Goal: Task Accomplishment & Management: Manage account settings

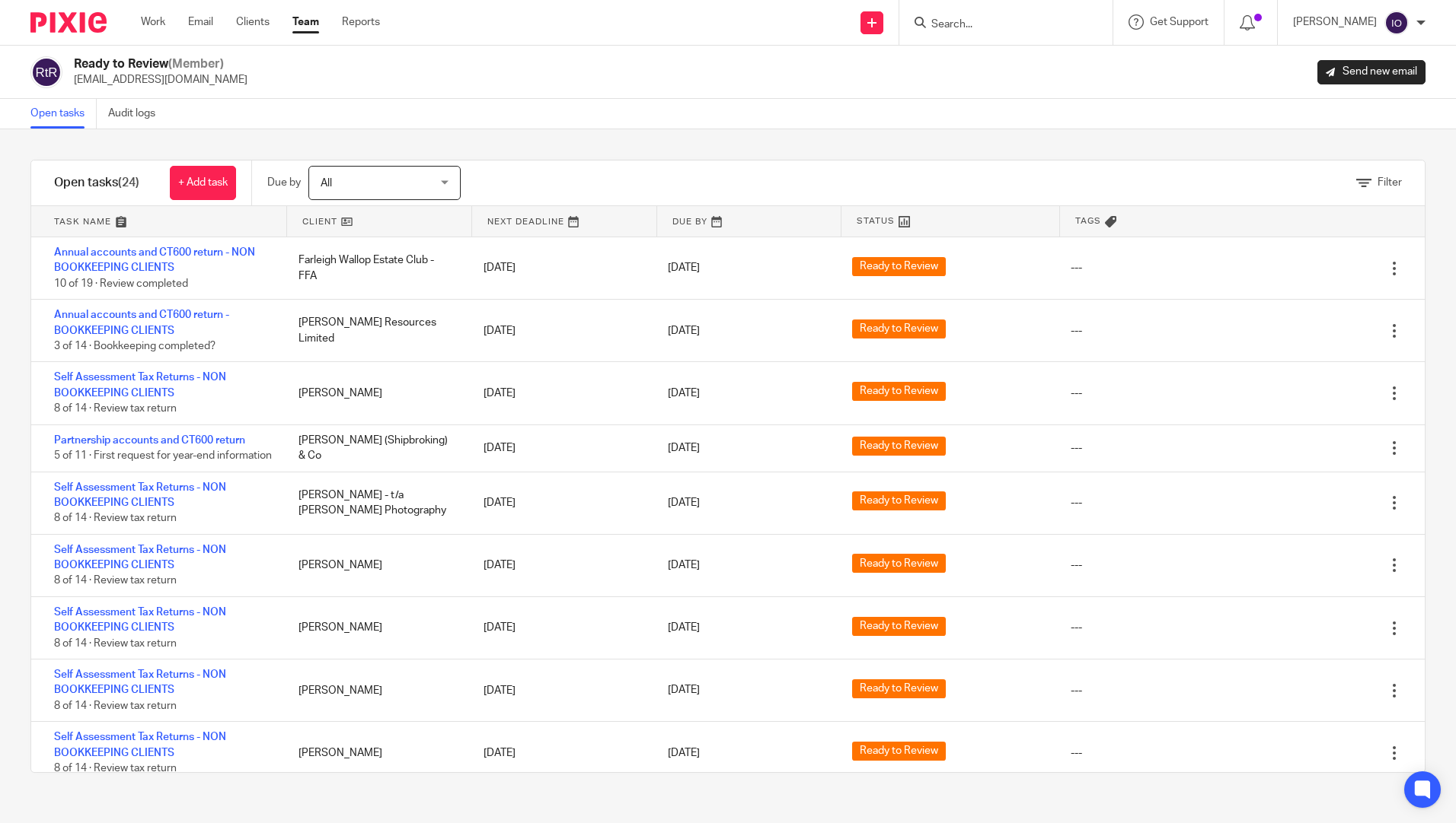
click at [1002, 37] on div at bounding box center [1006, 22] width 213 height 45
click at [997, 26] on input "Search" at bounding box center [998, 26] width 137 height 14
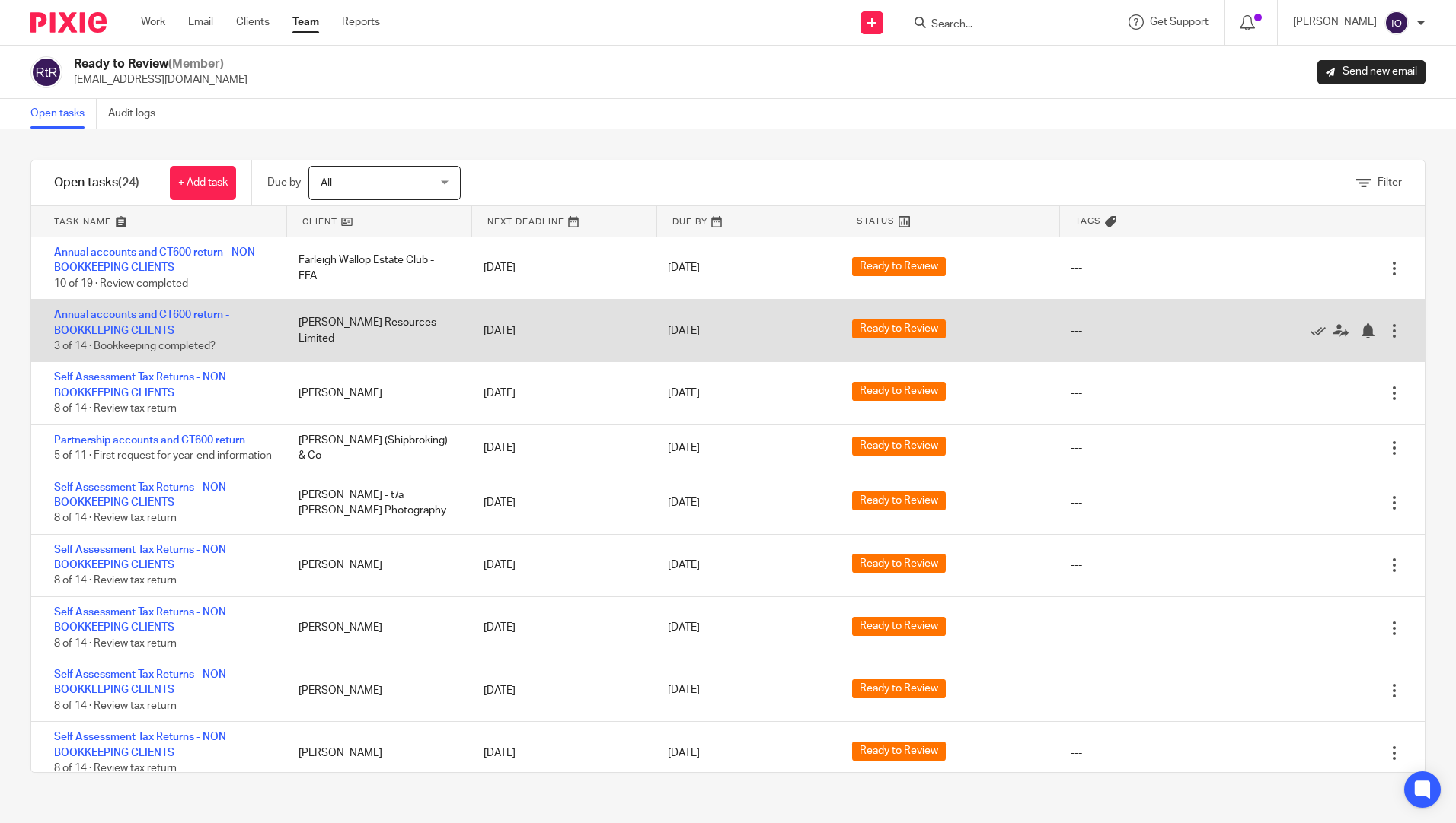
click at [95, 320] on link "Annual accounts and CT600 return - BOOKKEEPING CLIENTS" at bounding box center [142, 322] width 175 height 26
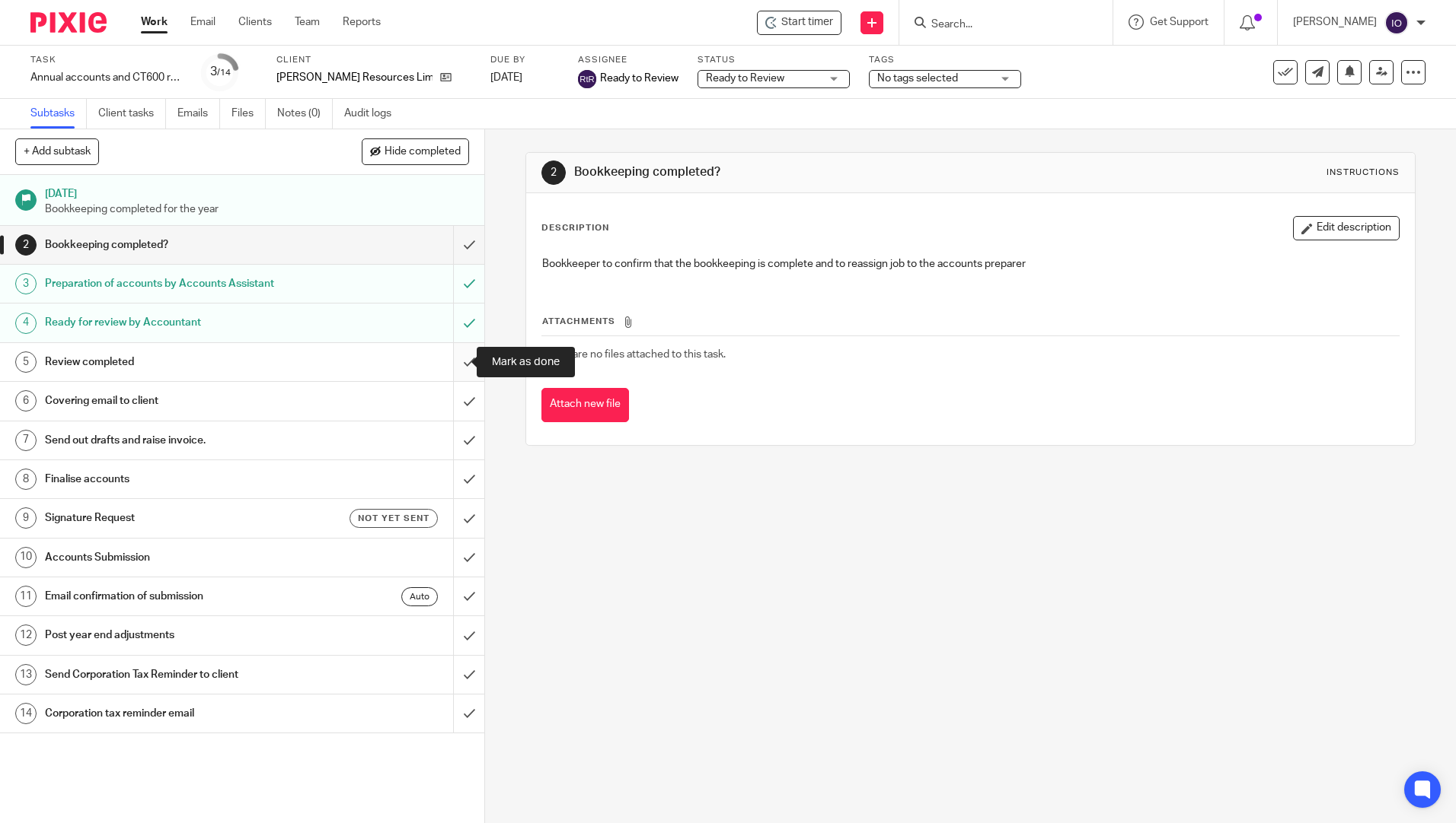
click at [455, 358] on input "submit" at bounding box center [242, 361] width 484 height 38
click at [454, 403] on input "submit" at bounding box center [242, 400] width 484 height 38
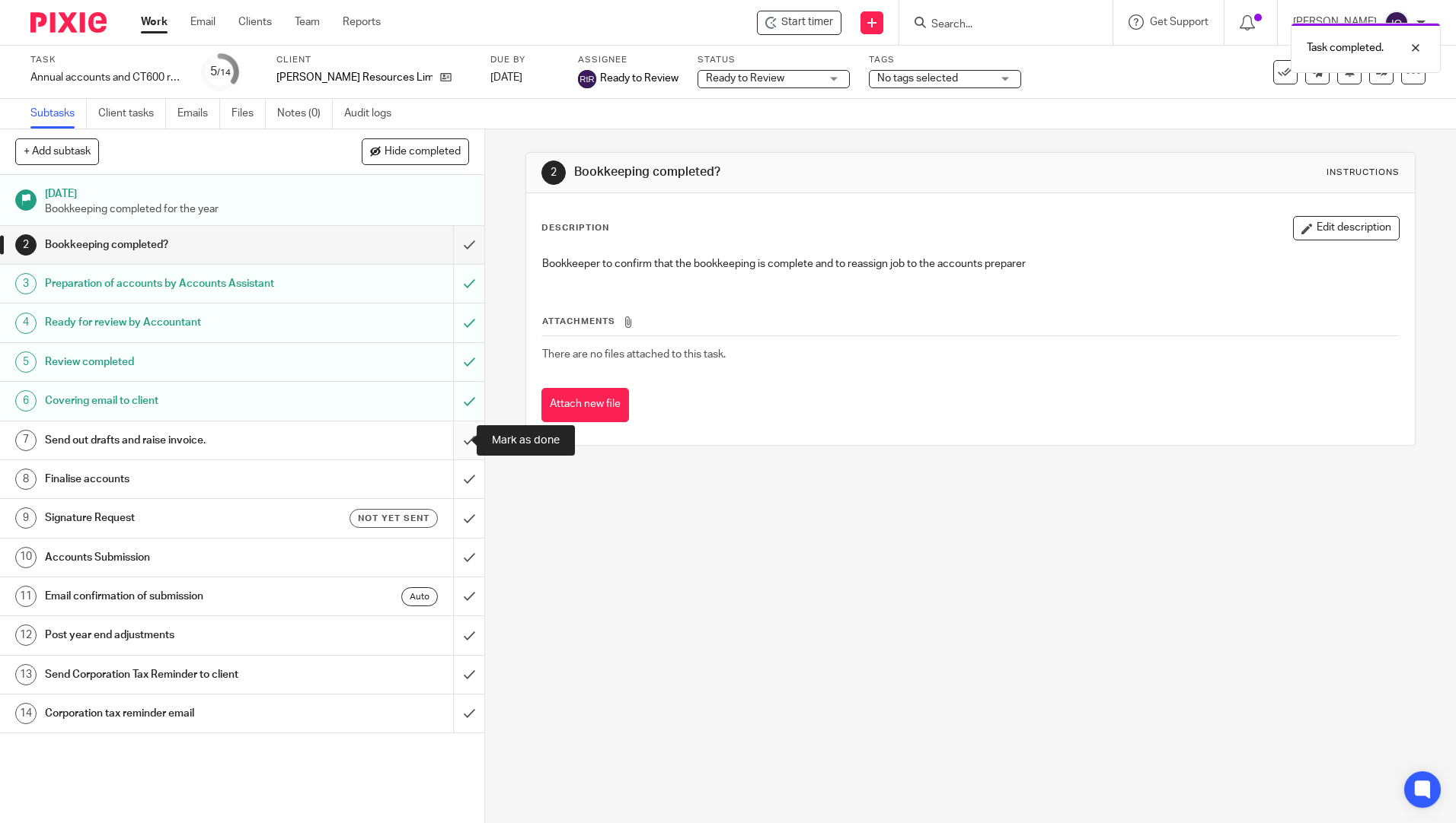
click at [454, 444] on input "submit" at bounding box center [242, 440] width 484 height 38
click at [456, 476] on input "submit" at bounding box center [242, 479] width 484 height 38
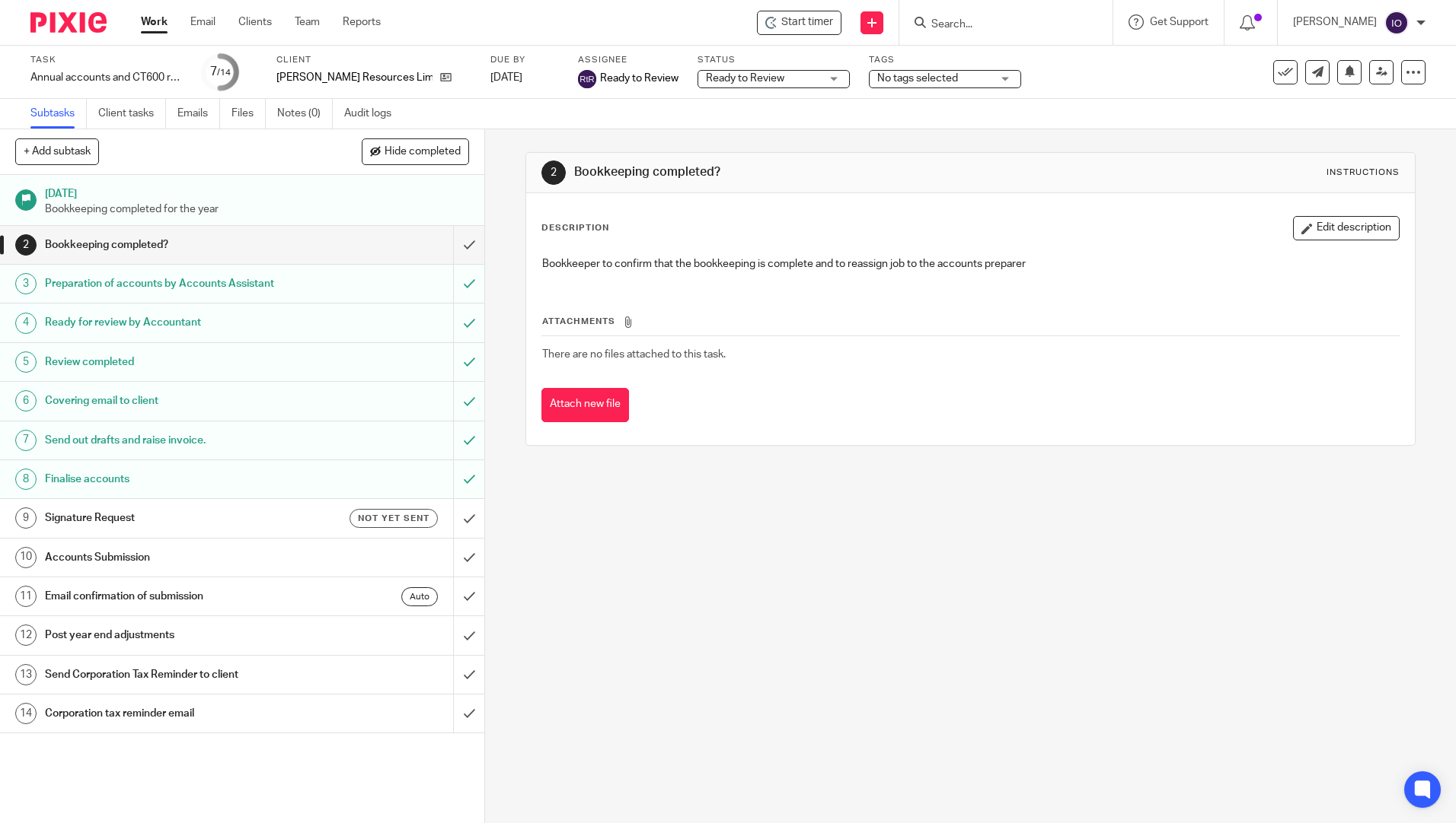
click at [91, 401] on h1 "Covering email to client" at bounding box center [175, 400] width 262 height 22
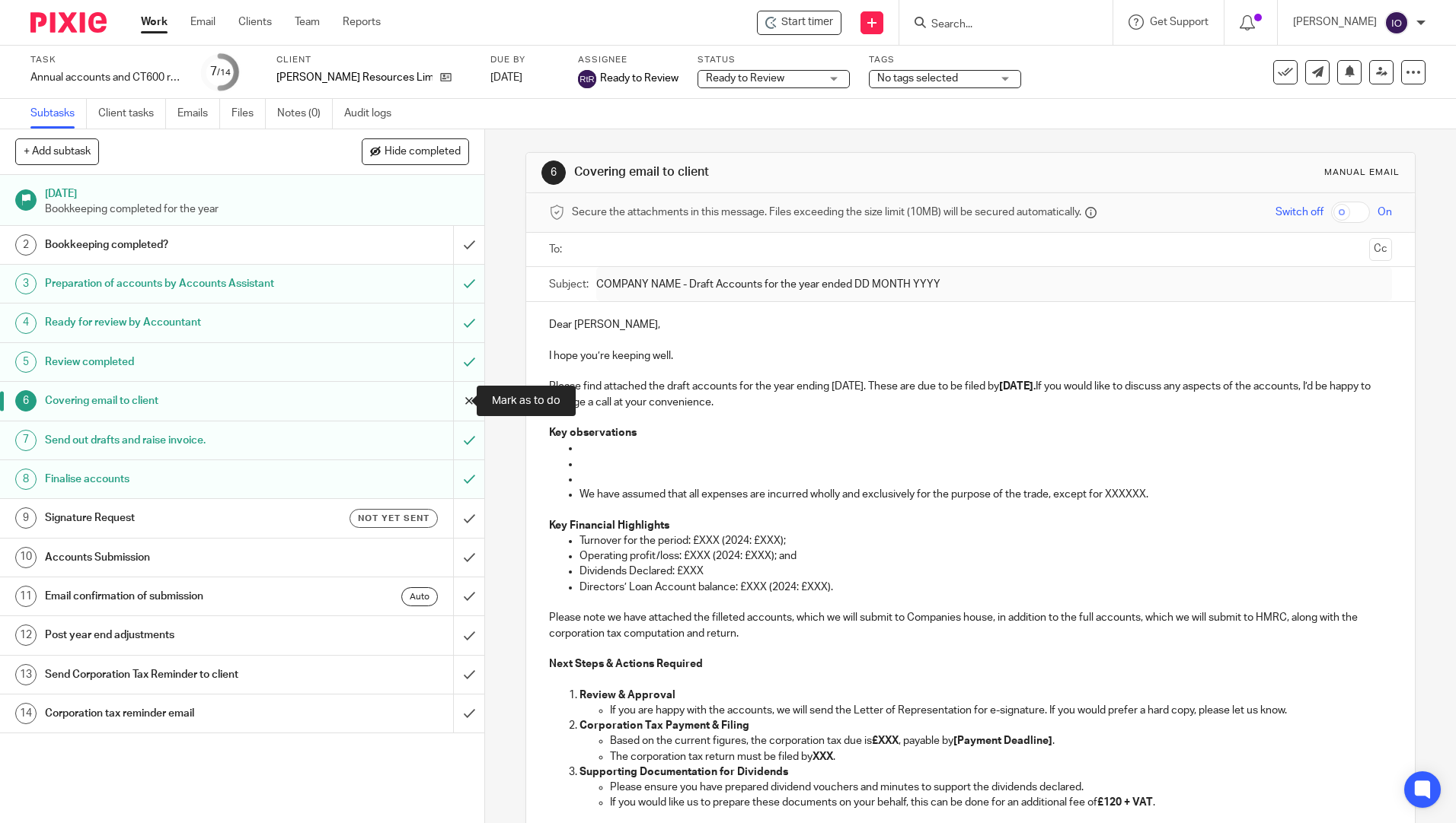
click at [454, 398] on input "submit" at bounding box center [242, 400] width 484 height 38
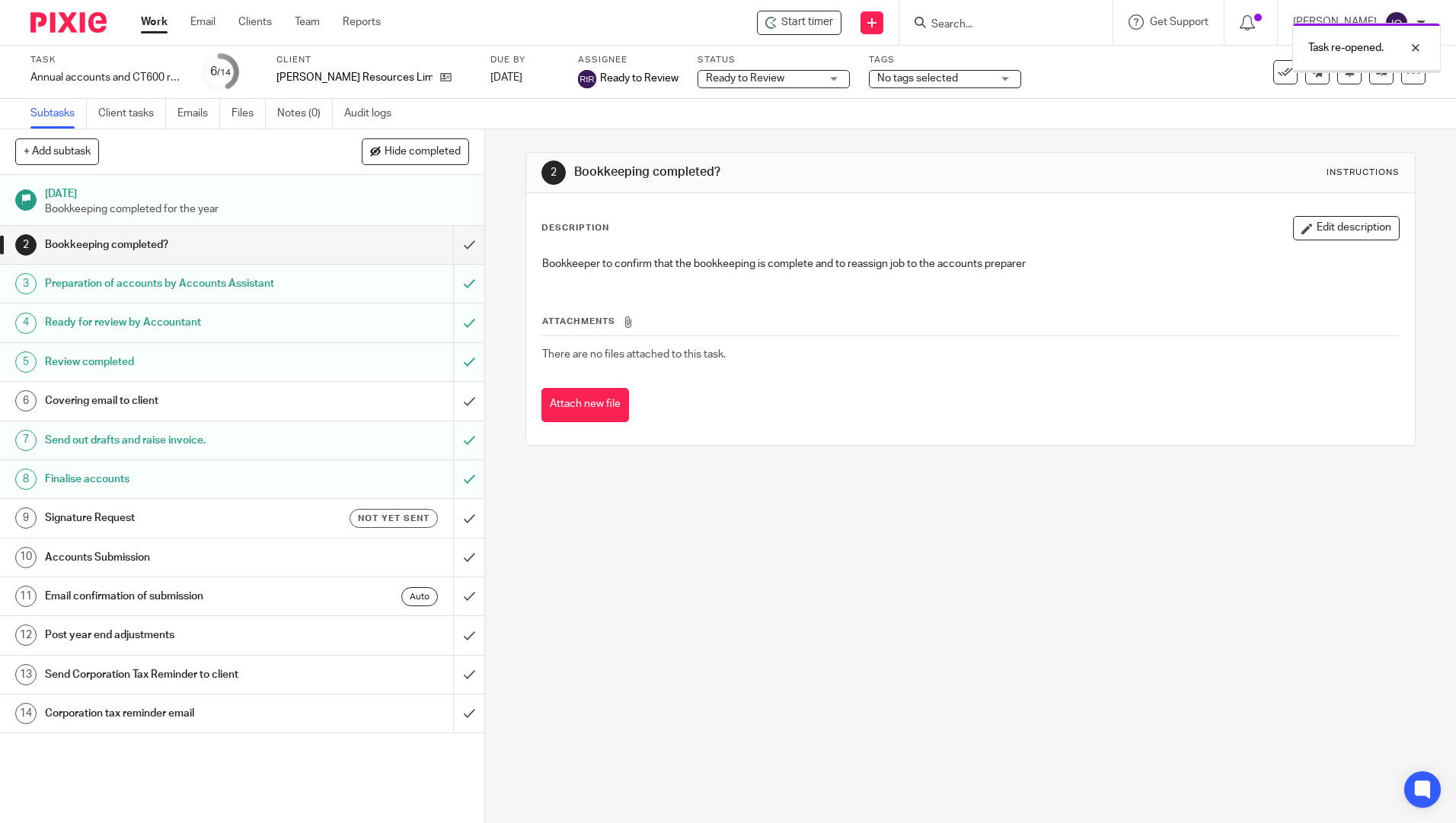
click at [452, 482] on input "submit" at bounding box center [242, 479] width 484 height 38
click at [453, 440] on input "submit" at bounding box center [242, 440] width 484 height 38
click at [82, 396] on h1 "Covering email to client" at bounding box center [175, 400] width 262 height 22
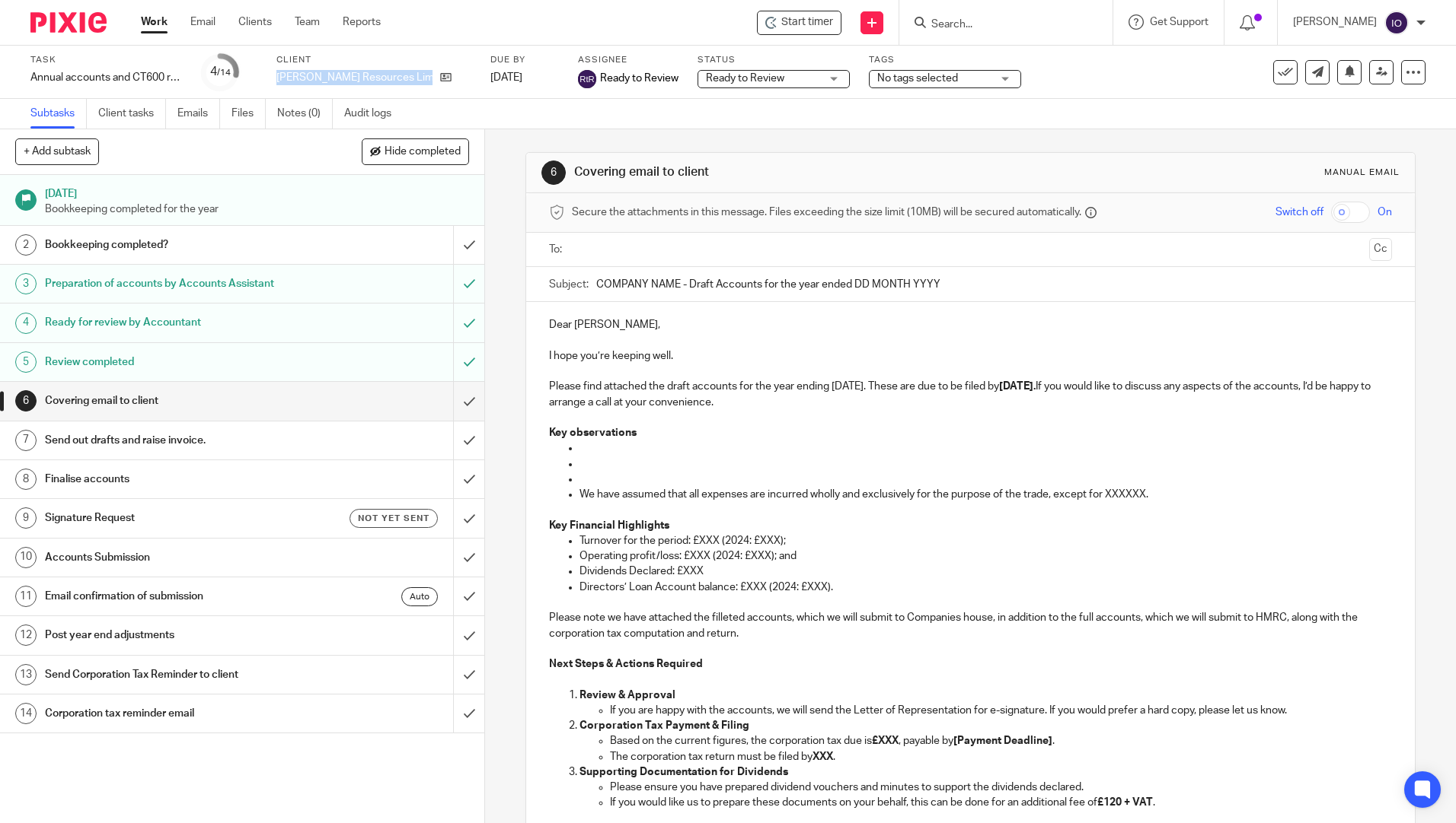
drag, startPoint x: 275, startPoint y: 78, endPoint x: 420, endPoint y: 95, distance: 146.0
click at [420, 95] on div "Task Annual accounts and CT600 return - BOOKKEEPING CLIENTS Save Annual account…" at bounding box center [728, 72] width 1456 height 54
copy div "[PERSON_NAME] Resources Limited"
drag, startPoint x: 592, startPoint y: 282, endPoint x: 663, endPoint y: 279, distance: 71.1
click at [674, 283] on input "COMPANY NAME - Draft Accounts for the year ended DD MONTH YYYY" at bounding box center [993, 284] width 795 height 34
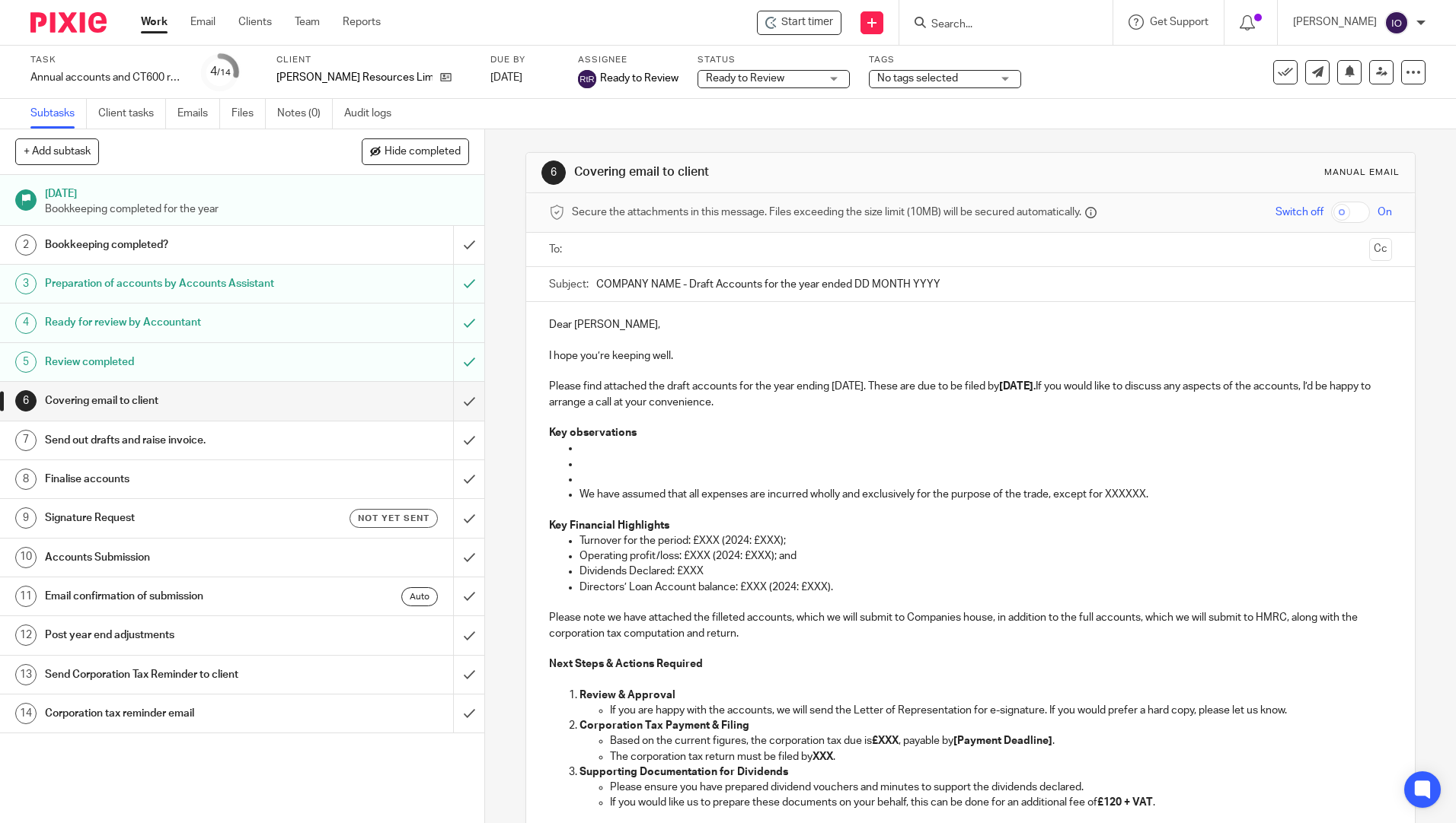
paste input "[PERSON_NAME] Resources Limited"
drag, startPoint x: 887, startPoint y: 279, endPoint x: 1018, endPoint y: 299, distance: 132.5
click at [1018, 299] on input "[PERSON_NAME] Resources Limited - Draft Accounts for the year ended DD MONTH YY…" at bounding box center [993, 284] width 795 height 34
click at [993, 298] on input "[PERSON_NAME] Resources Limited - Draft Accounts for the year ended DD MONTH YY…" at bounding box center [993, 284] width 795 height 34
click at [894, 283] on input "[PERSON_NAME] Resources Limited - Draft Accounts for the year ended DD MONTH YY…" at bounding box center [993, 284] width 795 height 34
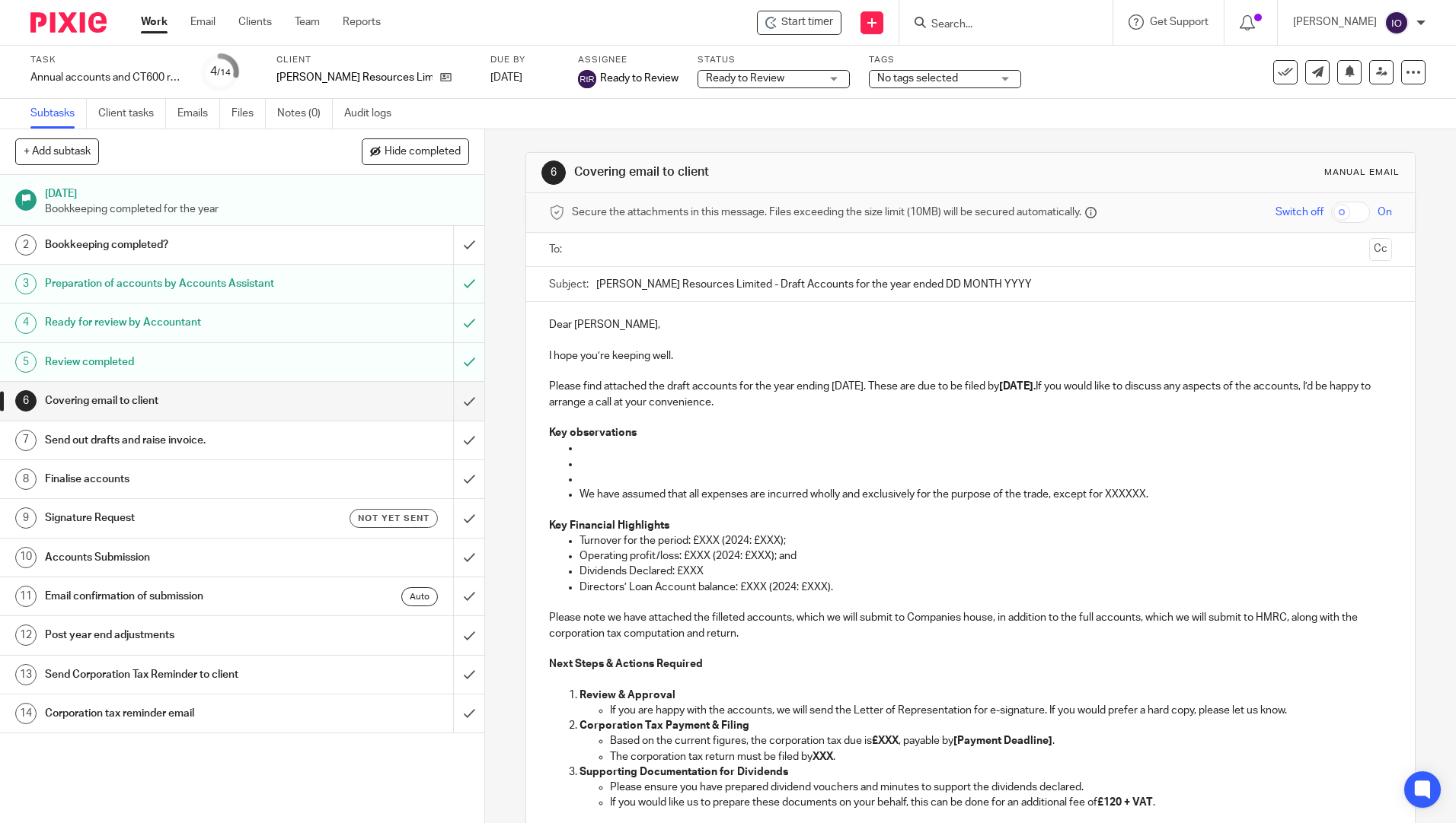
drag, startPoint x: 891, startPoint y: 282, endPoint x: 976, endPoint y: 296, distance: 86.1
click at [976, 296] on input "[PERSON_NAME] Resources Limited - Draft Accounts for the year ended DD MONTH YY…" at bounding box center [993, 284] width 795 height 34
type input "[PERSON_NAME] Resources Limited - Draft Accounts for the year ended [DATE]"
click at [1091, 386] on p "Please find attached the draft accounts for the year ending [DATE]. These are d…" at bounding box center [969, 395] width 842 height 31
click at [1125, 406] on p "Please find attached the draft accounts for the year ending [DATE]. These are d…" at bounding box center [969, 395] width 842 height 31
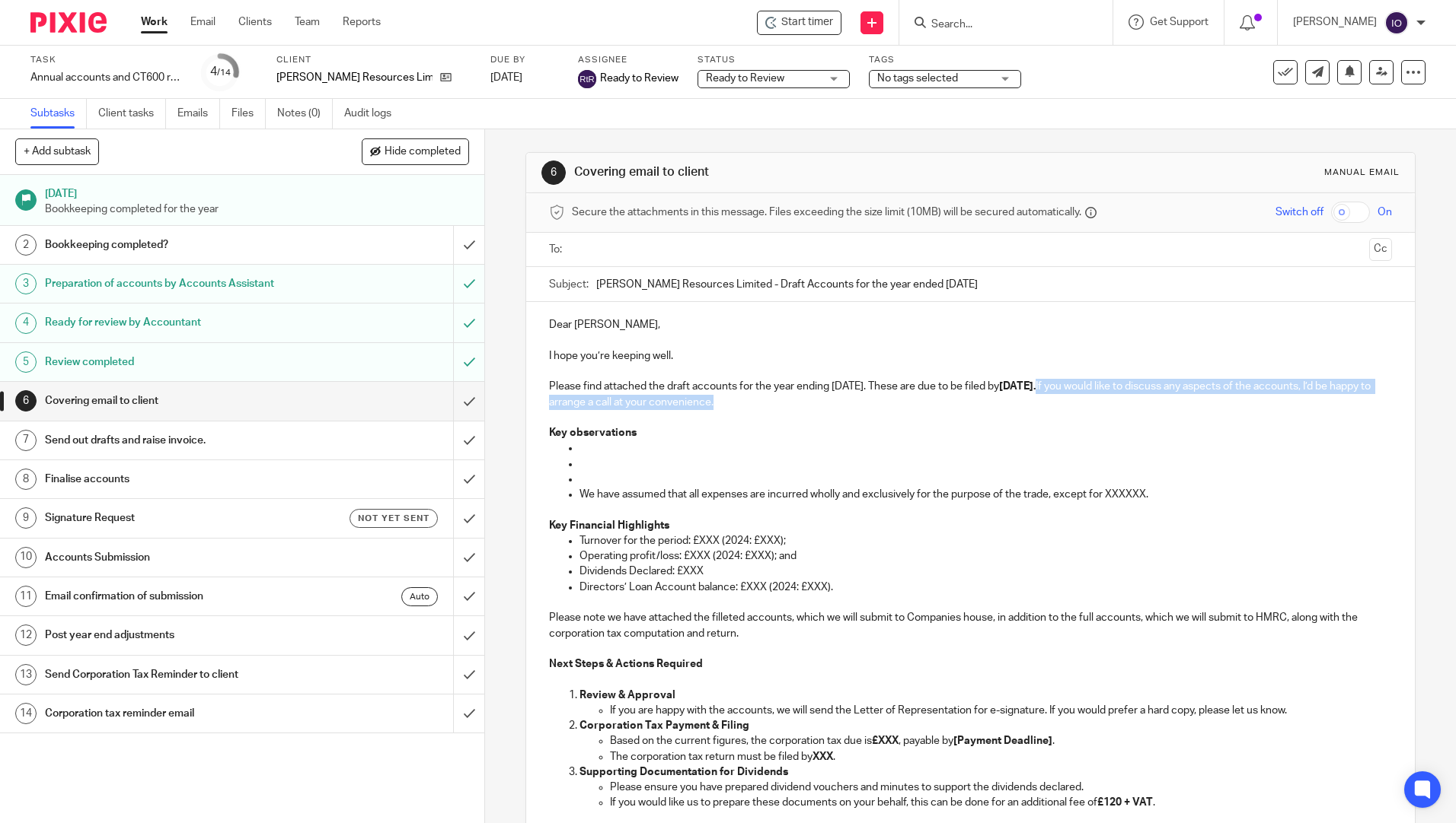
drag, startPoint x: 1094, startPoint y: 386, endPoint x: 791, endPoint y: 405, distance: 303.6
click at [791, 405] on p "Please find attached the draft accounts for the year ending [DATE]. These are d…" at bounding box center [969, 395] width 842 height 31
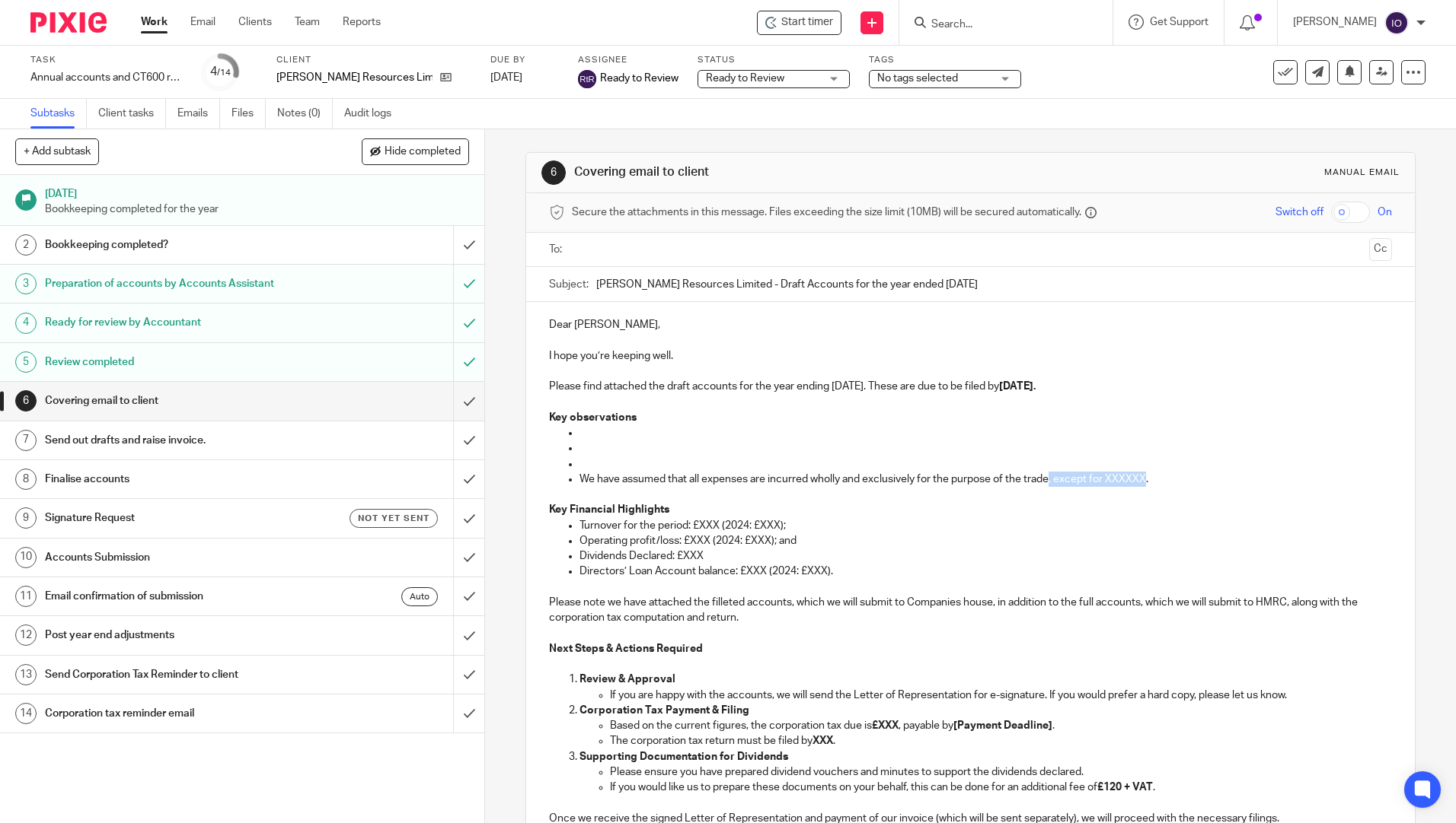
drag, startPoint x: 1045, startPoint y: 482, endPoint x: 1142, endPoint y: 481, distance: 97.0
click at [1142, 481] on p "We have assumed that all expenses are incurred wholly and exclusively for the p…" at bounding box center [986, 479] width 812 height 16
click at [580, 427] on p at bounding box center [986, 433] width 812 height 16
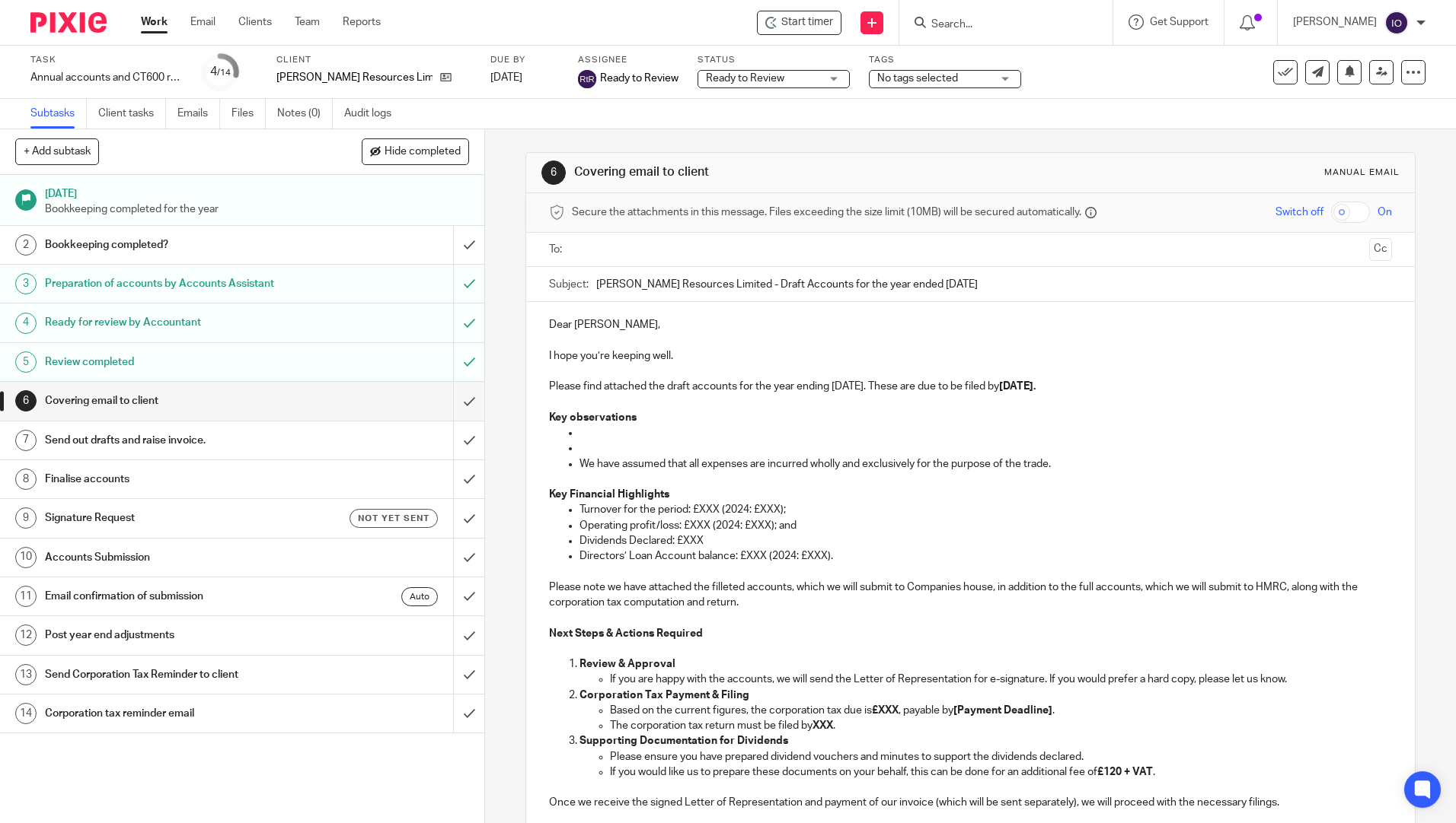
click at [580, 436] on p at bounding box center [986, 433] width 812 height 16
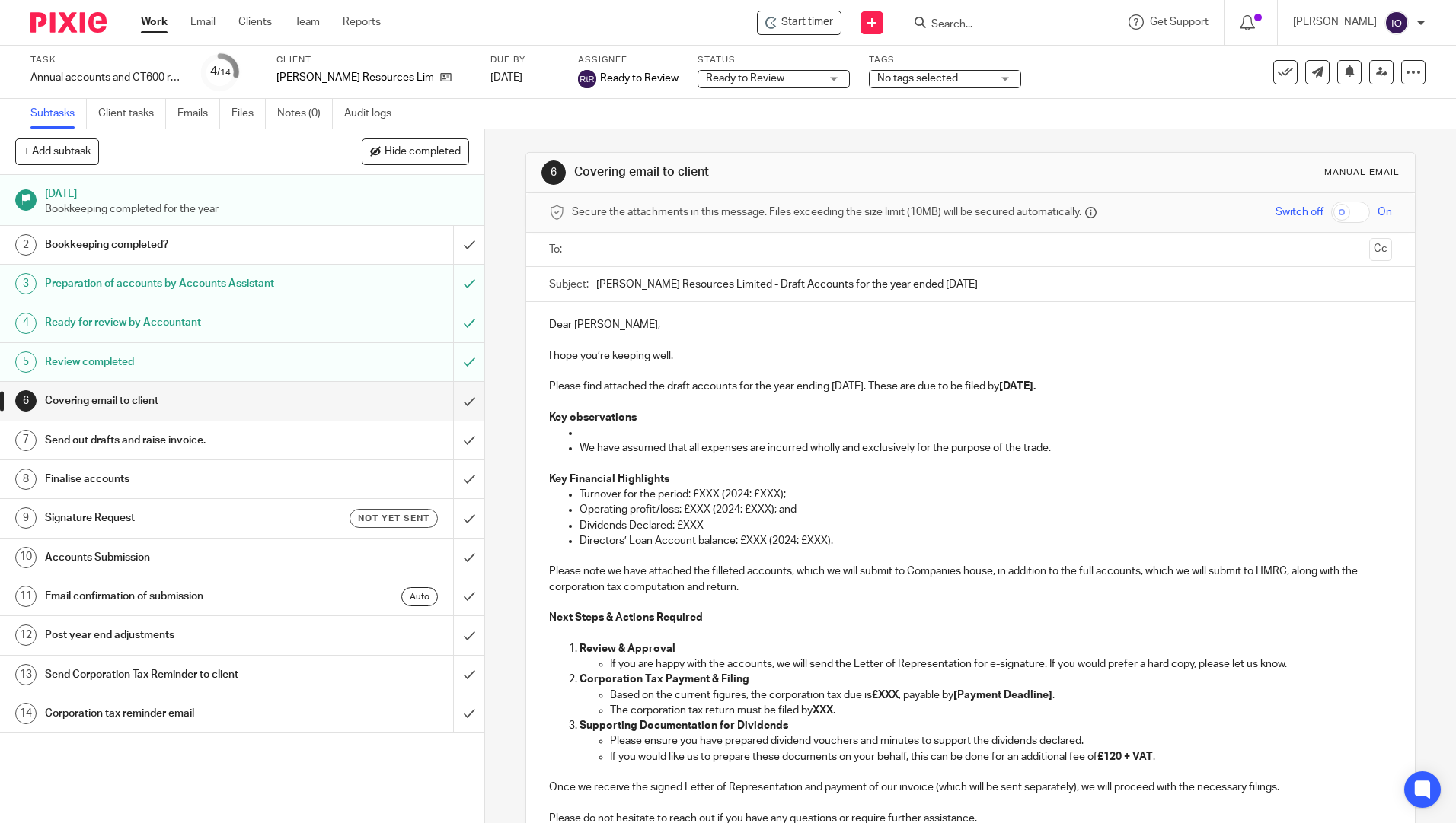
click at [580, 435] on p at bounding box center [986, 433] width 812 height 16
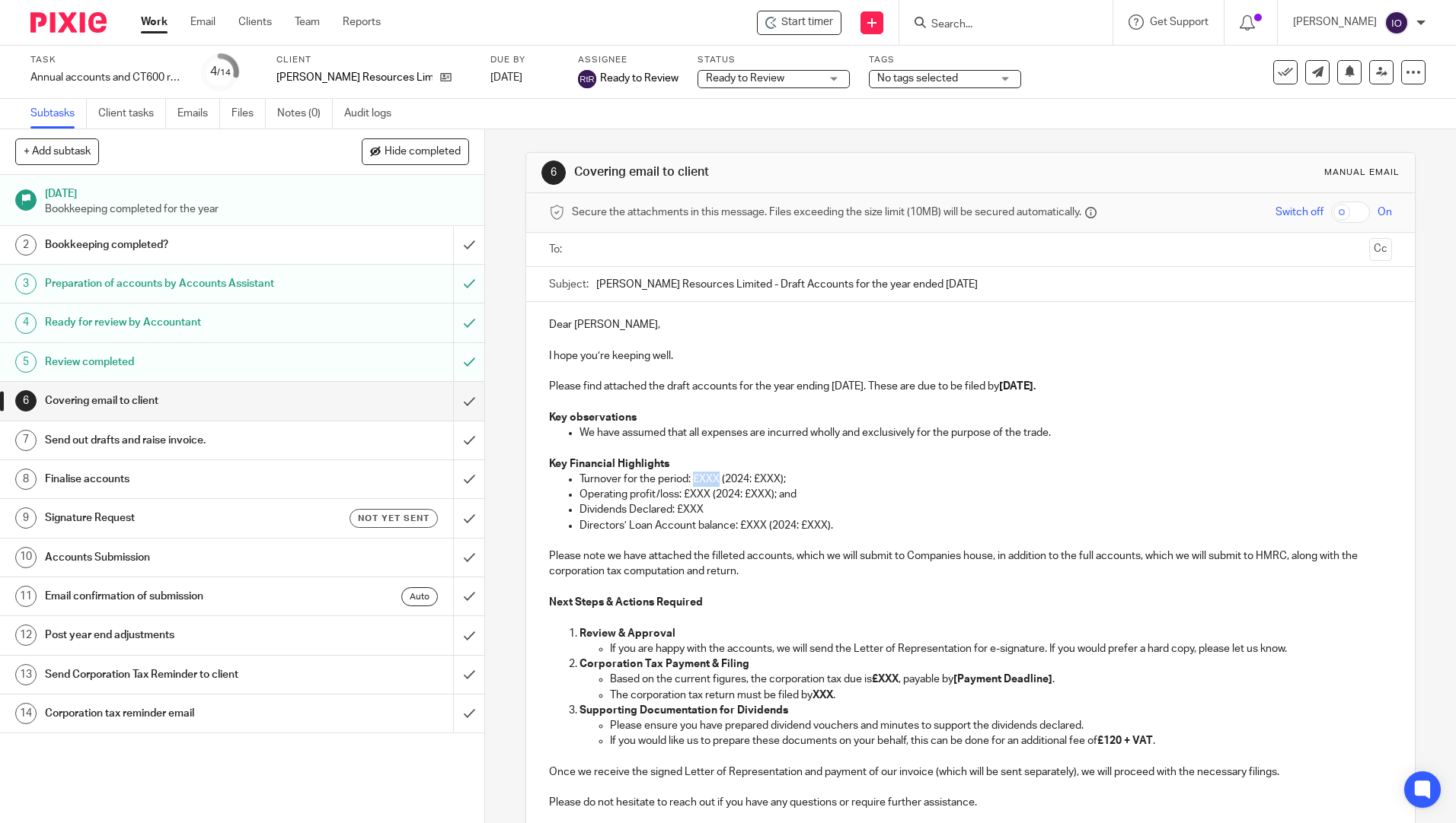
drag, startPoint x: 715, startPoint y: 478, endPoint x: 692, endPoint y: 479, distance: 23.0
click at [692, 479] on p "Turnover for the period: £XXX (2024: £XXX);" at bounding box center [986, 479] width 812 height 16
click at [692, 490] on p "Operating profit/loss: £XXX (2024: £XXX); and" at bounding box center [986, 495] width 812 height 16
drag, startPoint x: 763, startPoint y: 480, endPoint x: 739, endPoint y: 478, distance: 24.1
click at [744, 479] on p "Turnover for the period: Nil (2024: £XXX);" at bounding box center [986, 479] width 812 height 16
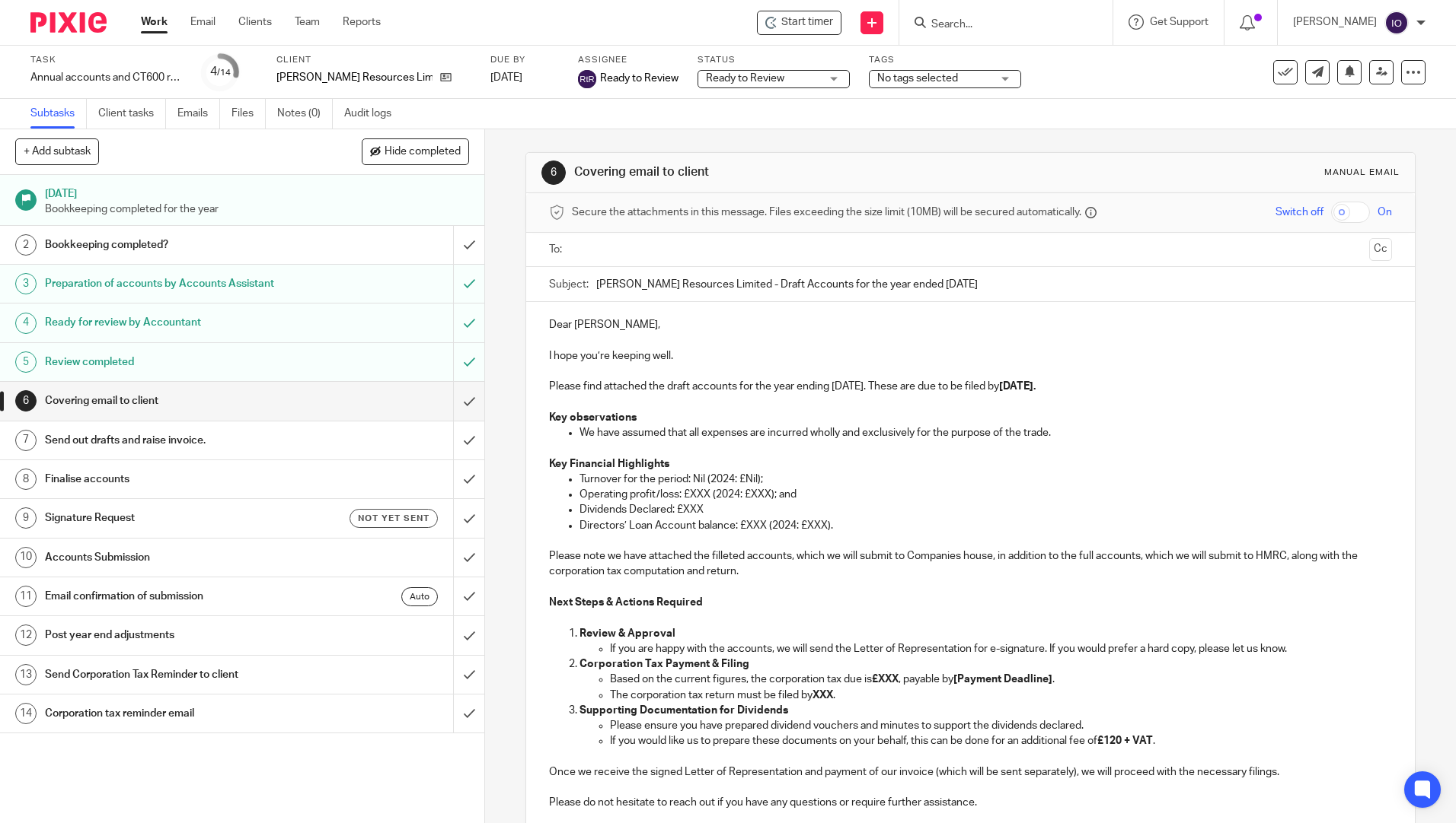
click at [650, 500] on p "Operating profit/loss: £XXX (2024: £XXX); and" at bounding box center [986, 495] width 812 height 16
click at [658, 496] on p "Operating profit/loss: £XXX (2024: £XXX); and" at bounding box center [986, 495] width 812 height 16
drag, startPoint x: 656, startPoint y: 496, endPoint x: 628, endPoint y: 496, distance: 28.0
click at [628, 496] on p "Operating profit/loss: £XXX (2024: £XXX); and" at bounding box center [986, 495] width 812 height 16
click at [674, 494] on p "Operating loss: £XXX (2024: £XXX); and" at bounding box center [986, 495] width 812 height 16
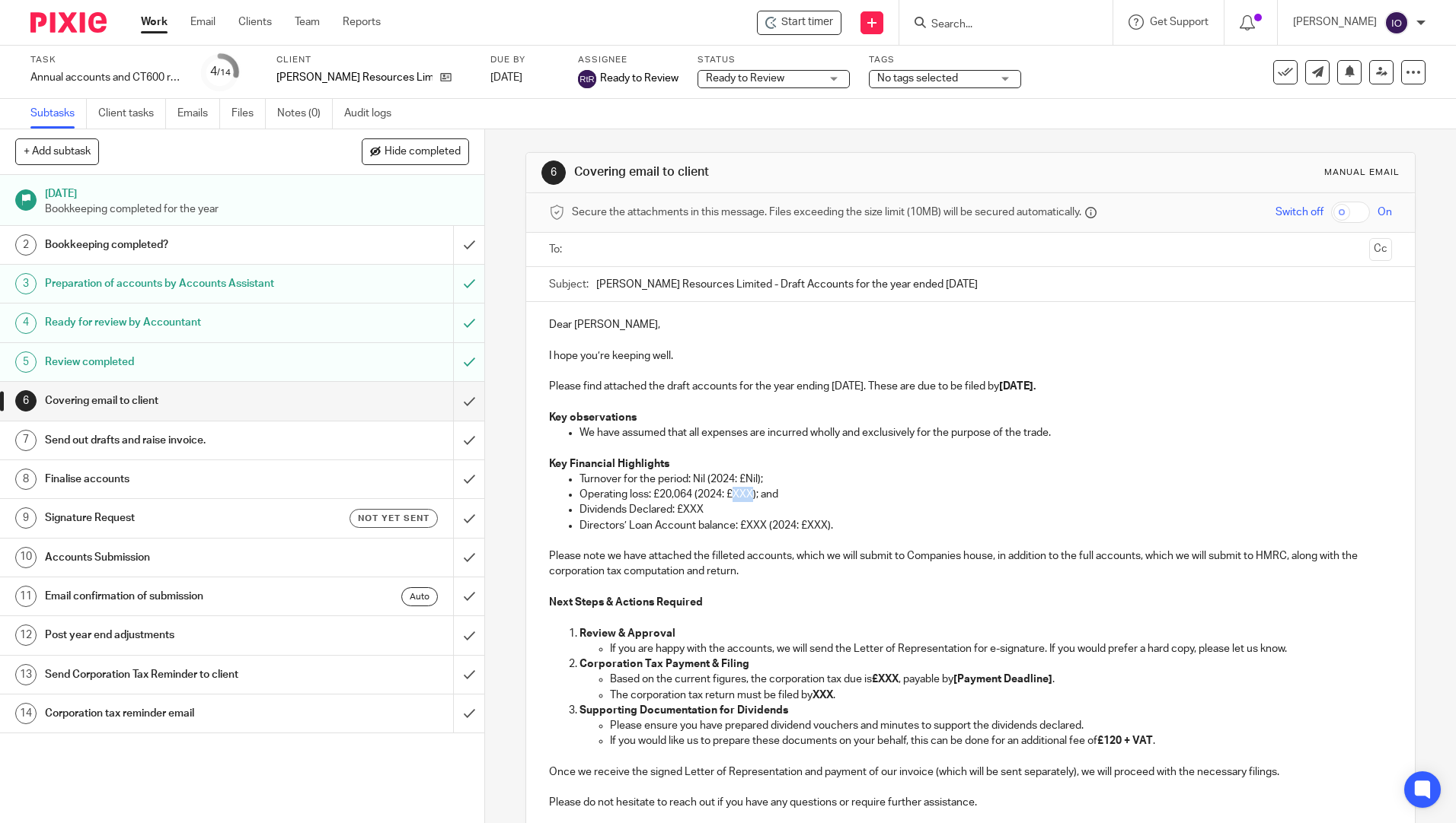
drag, startPoint x: 751, startPoint y: 497, endPoint x: 734, endPoint y: 493, distance: 17.5
click at [734, 493] on p "Operating loss: £20,064 (2024: £XXX); and" at bounding box center [986, 495] width 812 height 16
click at [913, 500] on p "Operating loss: £20,064 (2024: £27,340); and" at bounding box center [986, 495] width 812 height 16
drag, startPoint x: 702, startPoint y: 511, endPoint x: 674, endPoint y: 508, distance: 28.2
click at [674, 508] on p "Dividends Declared: £XXX" at bounding box center [986, 510] width 812 height 16
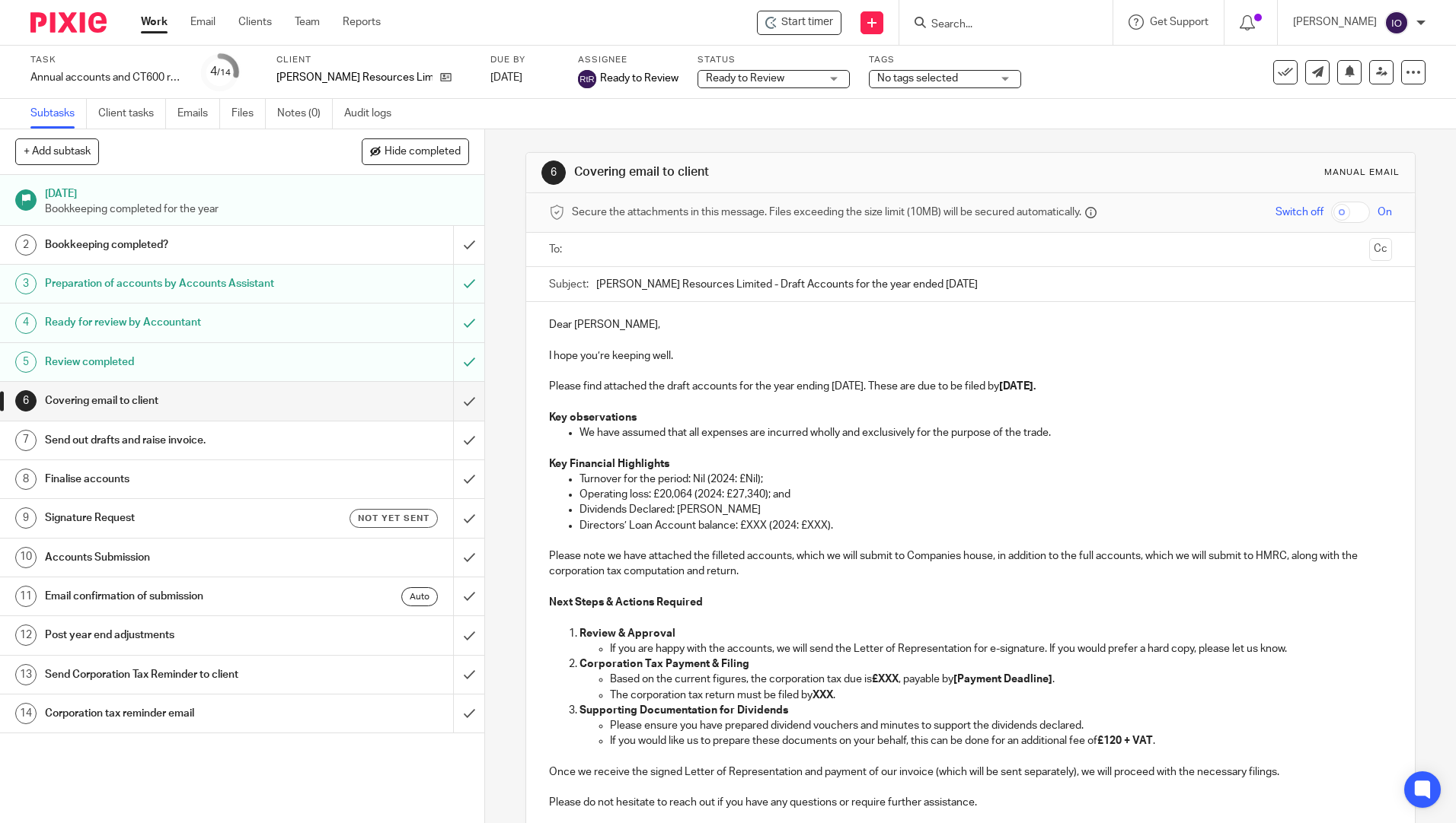
click at [1055, 498] on p "Operating loss: £20,064 (2024: £27,340); and" at bounding box center [986, 495] width 812 height 16
drag, startPoint x: 763, startPoint y: 527, endPoint x: 744, endPoint y: 527, distance: 19.0
click at [744, 527] on p "Directors’ Loan Account balance: £XXX (2024: £XXX)." at bounding box center [986, 526] width 812 height 16
drag, startPoint x: 852, startPoint y: 524, endPoint x: 834, endPoint y: 518, distance: 19.0
click at [834, 518] on p "Directors’ Loan Account balance: £2,055,002 (2024: £XXX)." at bounding box center [986, 526] width 812 height 16
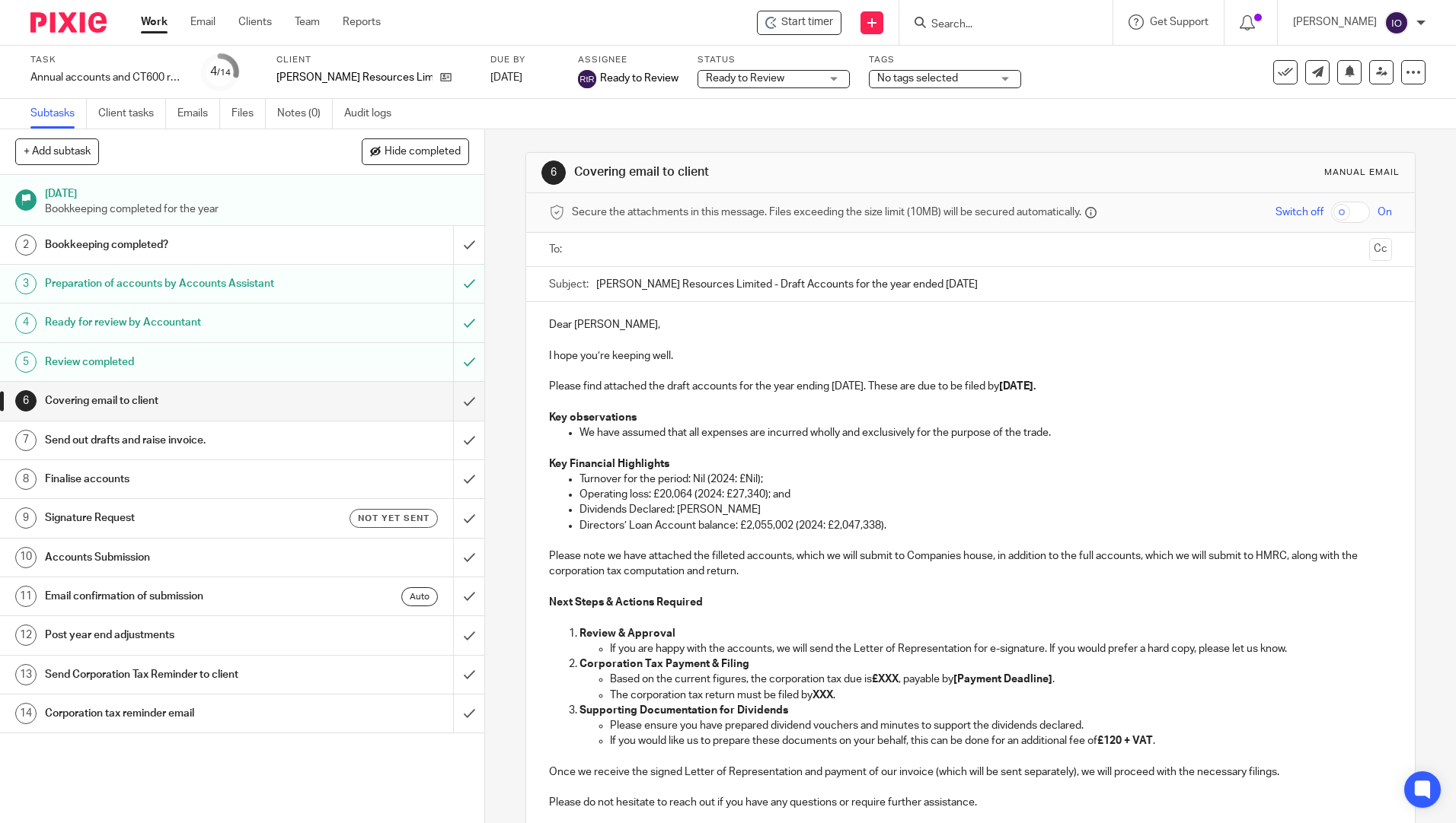
click at [864, 474] on p "Turnover for the period: Nil (2024: £Nil);" at bounding box center [986, 479] width 812 height 16
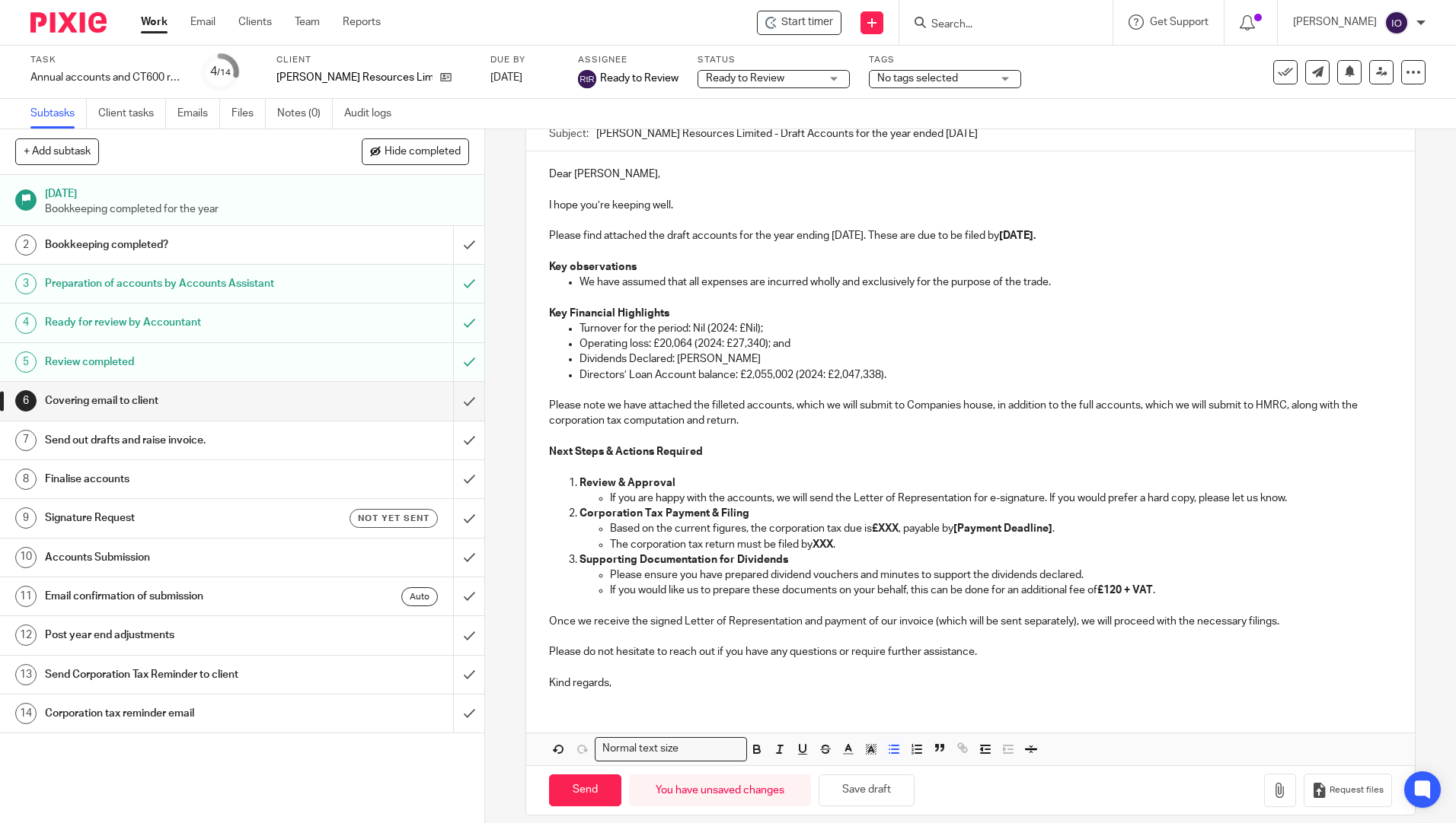
scroll to position [152, 0]
click at [747, 464] on p at bounding box center [969, 466] width 842 height 16
drag, startPoint x: 897, startPoint y: 525, endPoint x: 870, endPoint y: 524, distance: 27.0
click at [872, 524] on strong "£XXX" at bounding box center [885, 527] width 26 height 11
drag, startPoint x: 884, startPoint y: 526, endPoint x: 1040, endPoint y: 529, distance: 156.0
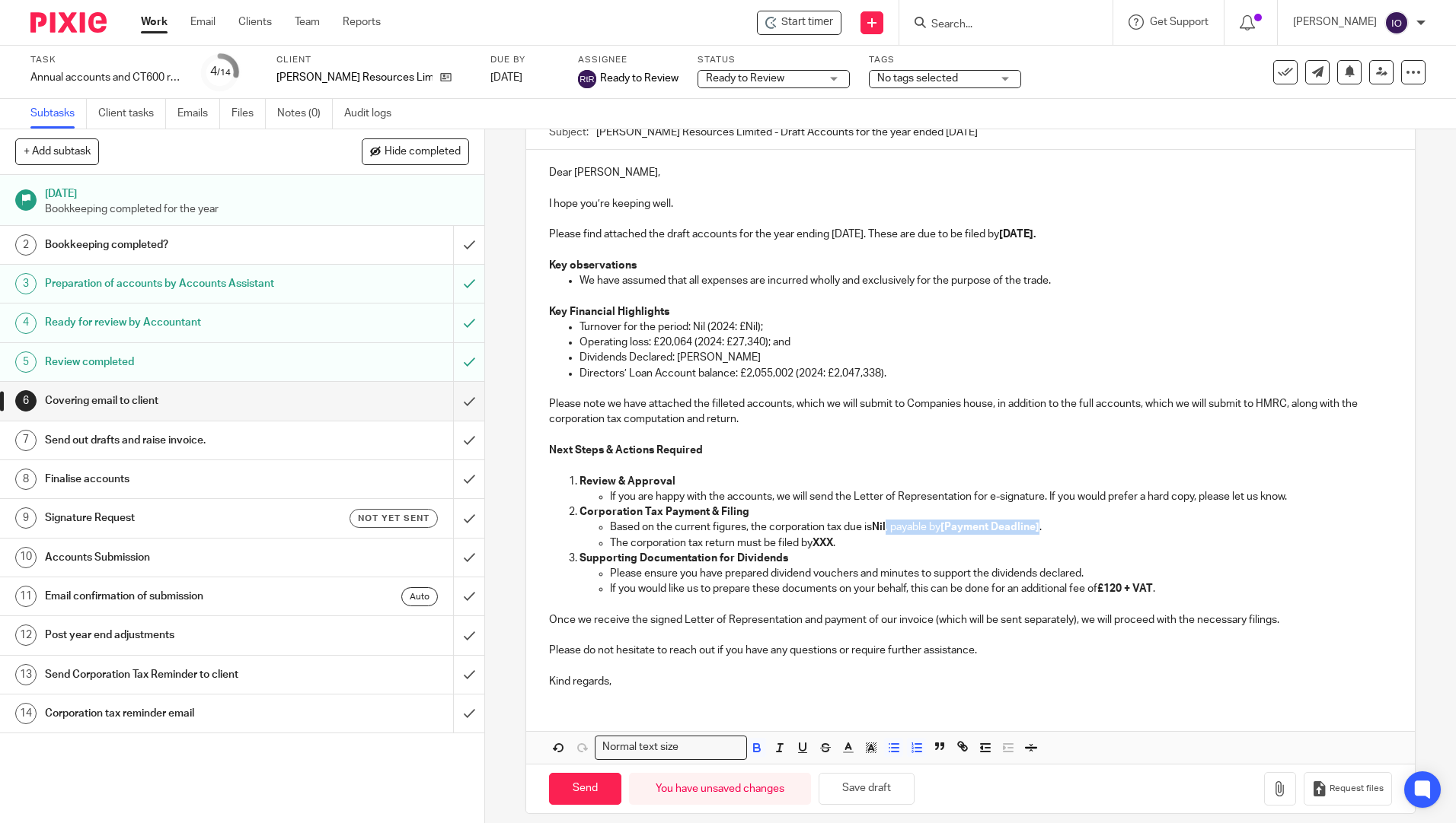
click at [1040, 529] on p "Based on the current figures, the corporation tax due is Nil , payable by [Paym…" at bounding box center [1000, 527] width 782 height 16
drag, startPoint x: 832, startPoint y: 547, endPoint x: 812, endPoint y: 541, distance: 20.9
click at [813, 541] on strong "XXX" at bounding box center [823, 544] width 20 height 11
click at [850, 784] on button "Save draft" at bounding box center [867, 790] width 96 height 33
click at [833, 782] on button "Save draft" at bounding box center [867, 790] width 96 height 33
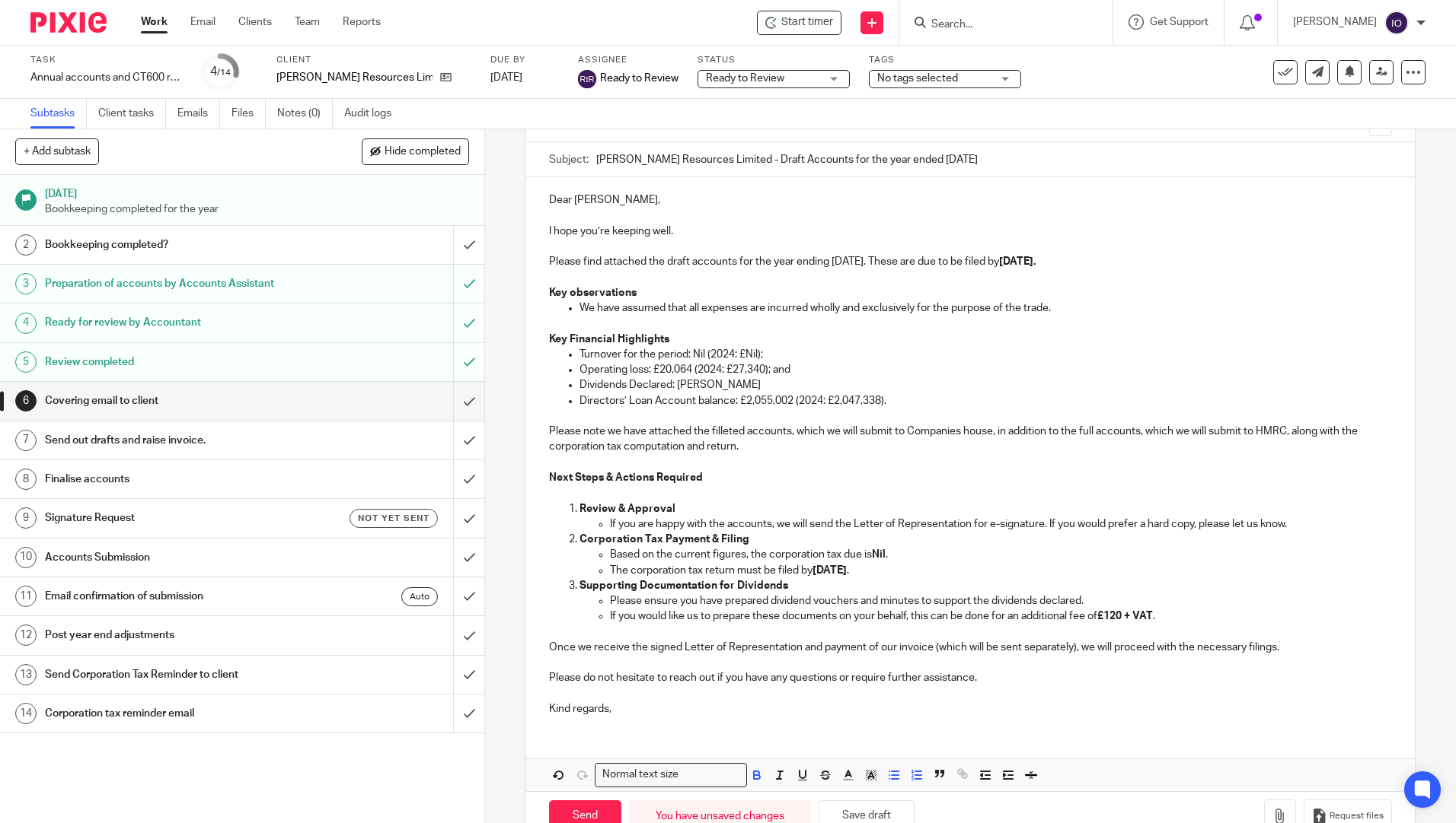
scroll to position [166, 0]
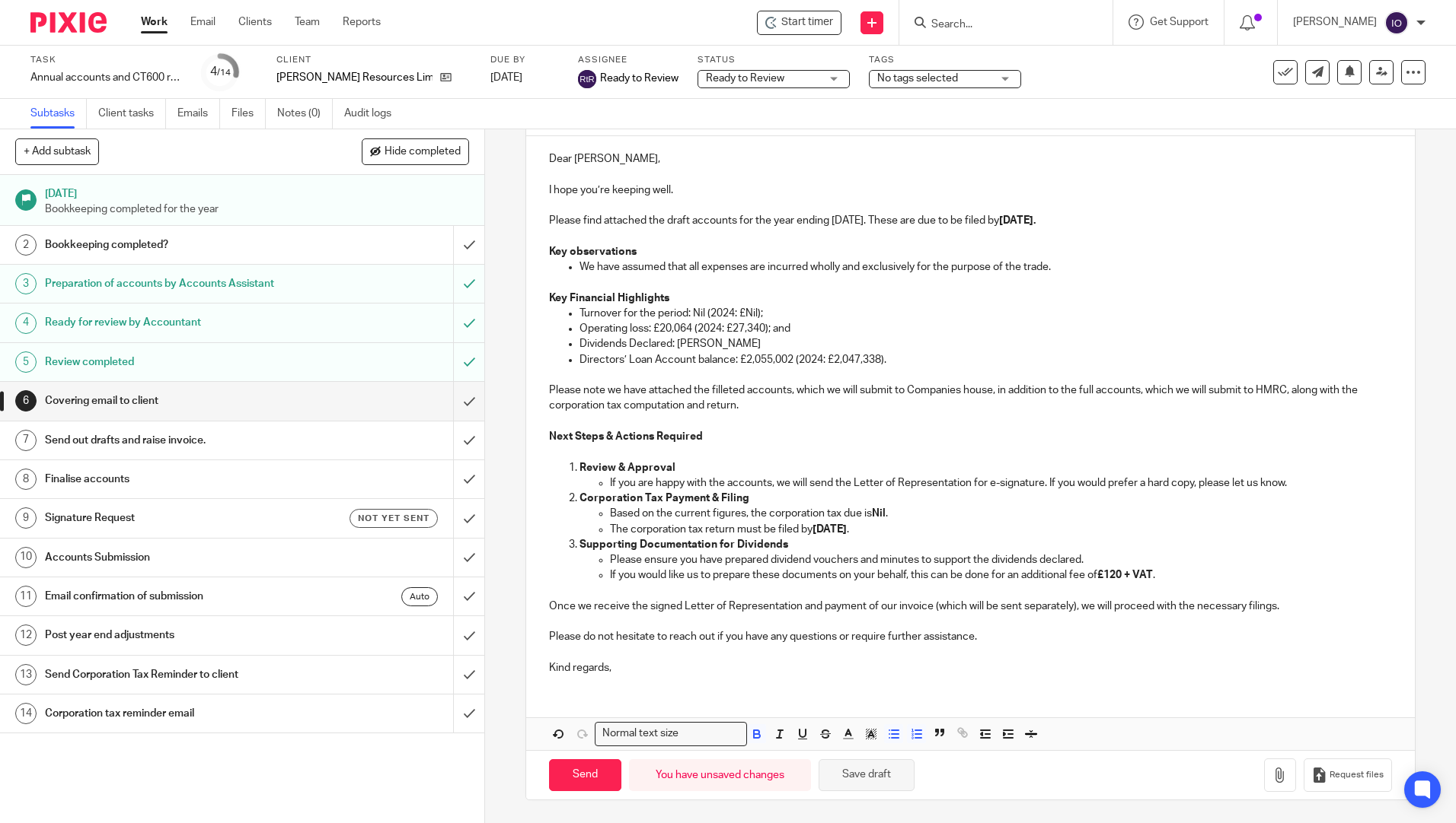
click at [868, 764] on button "Save draft" at bounding box center [867, 776] width 96 height 33
click at [1272, 776] on icon "button" at bounding box center [1280, 776] width 16 height 16
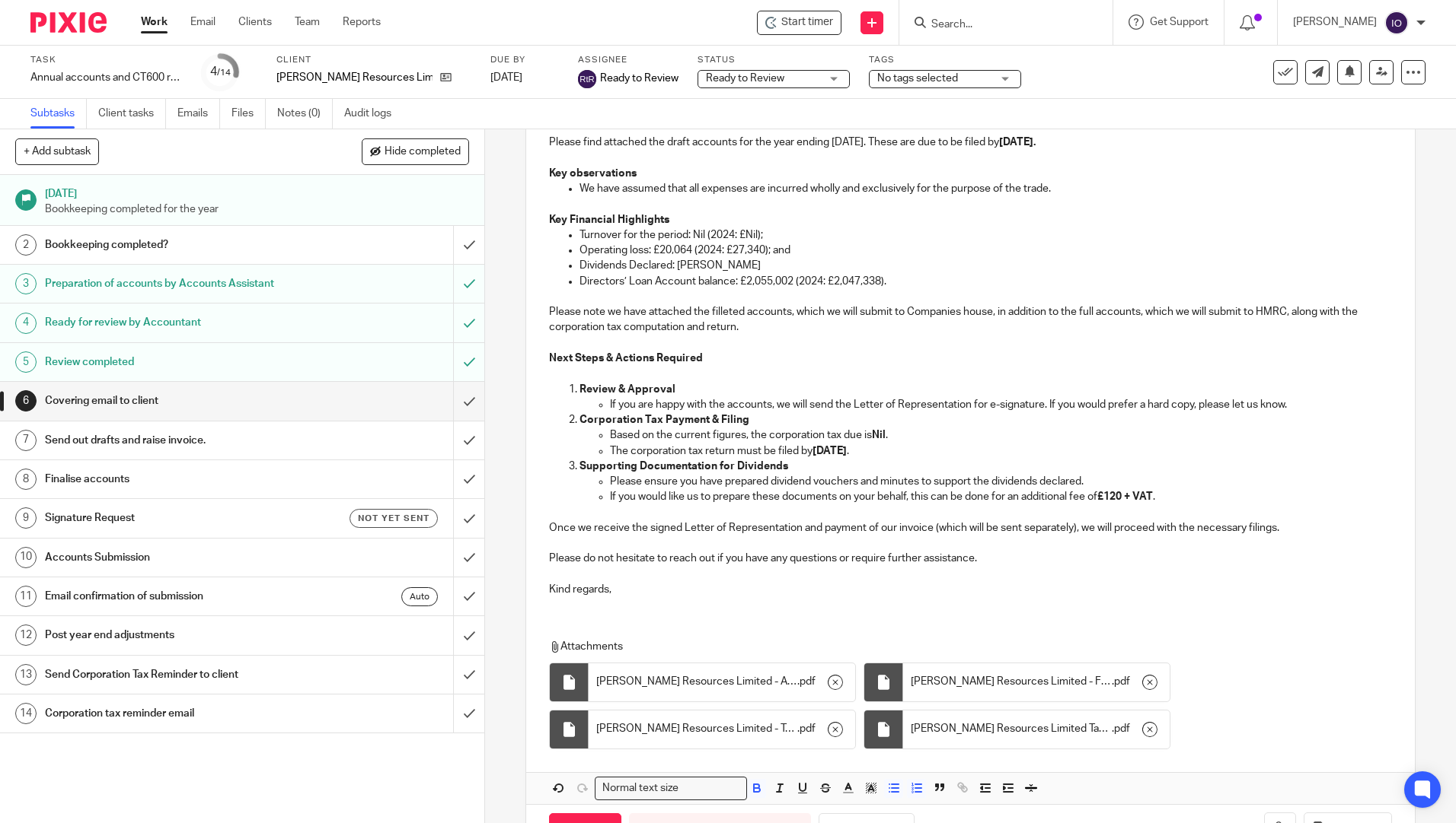
scroll to position [300, 0]
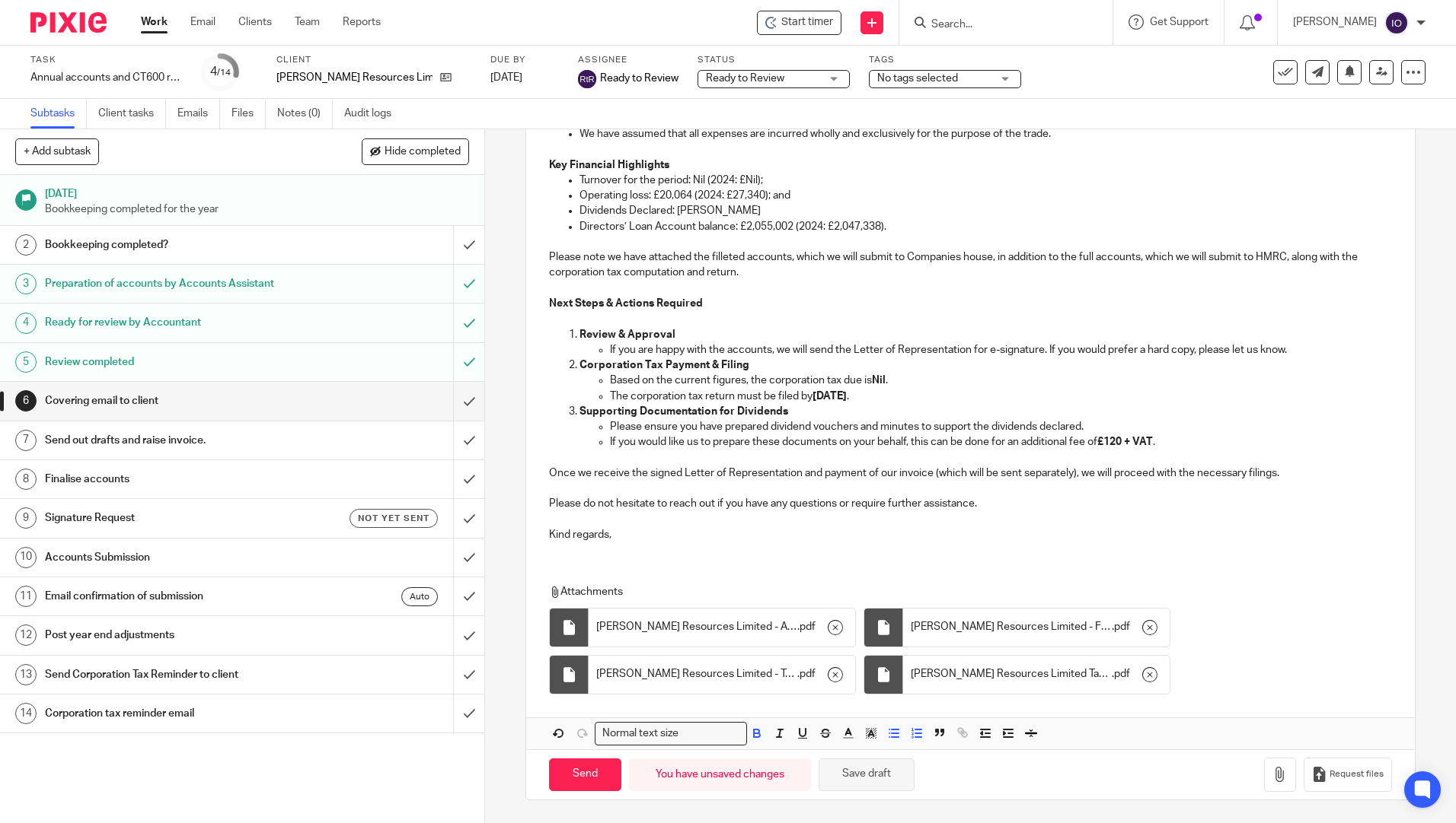
click at [878, 783] on button "Save draft" at bounding box center [867, 775] width 96 height 33
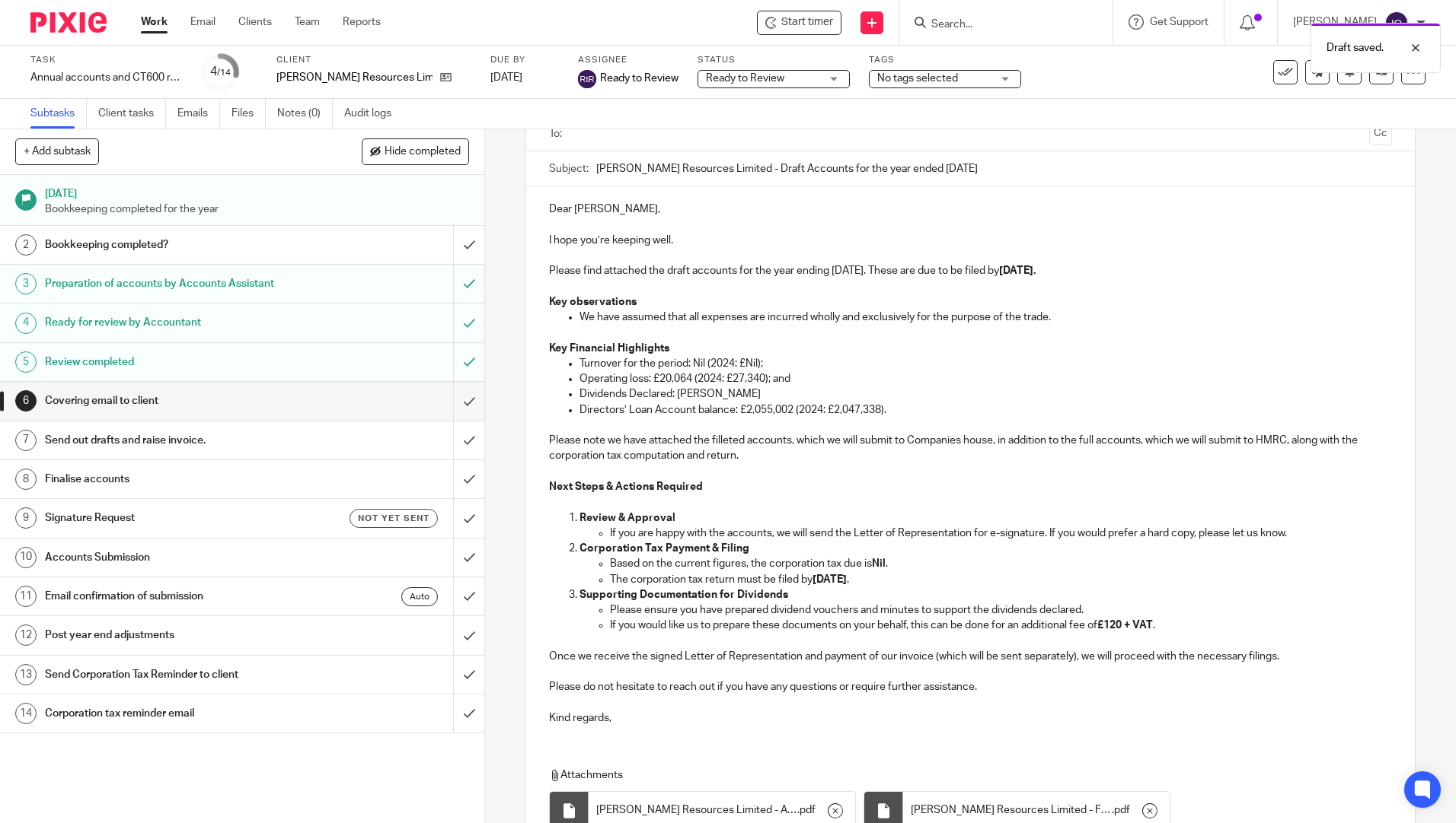
scroll to position [0, 0]
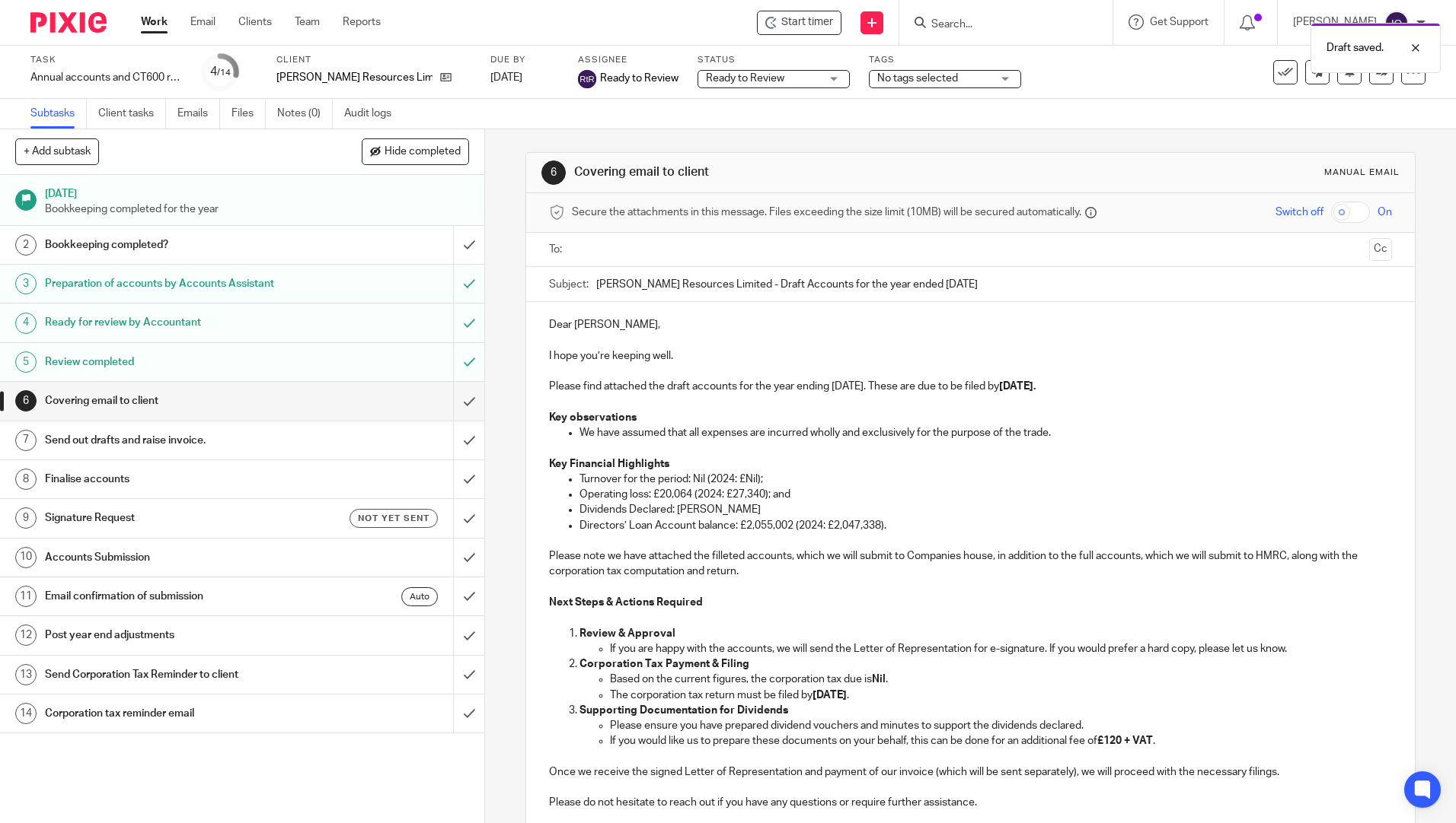
click at [642, 235] on div at bounding box center [971, 250] width 795 height 34
click at [656, 247] on input "text" at bounding box center [969, 250] width 785 height 18
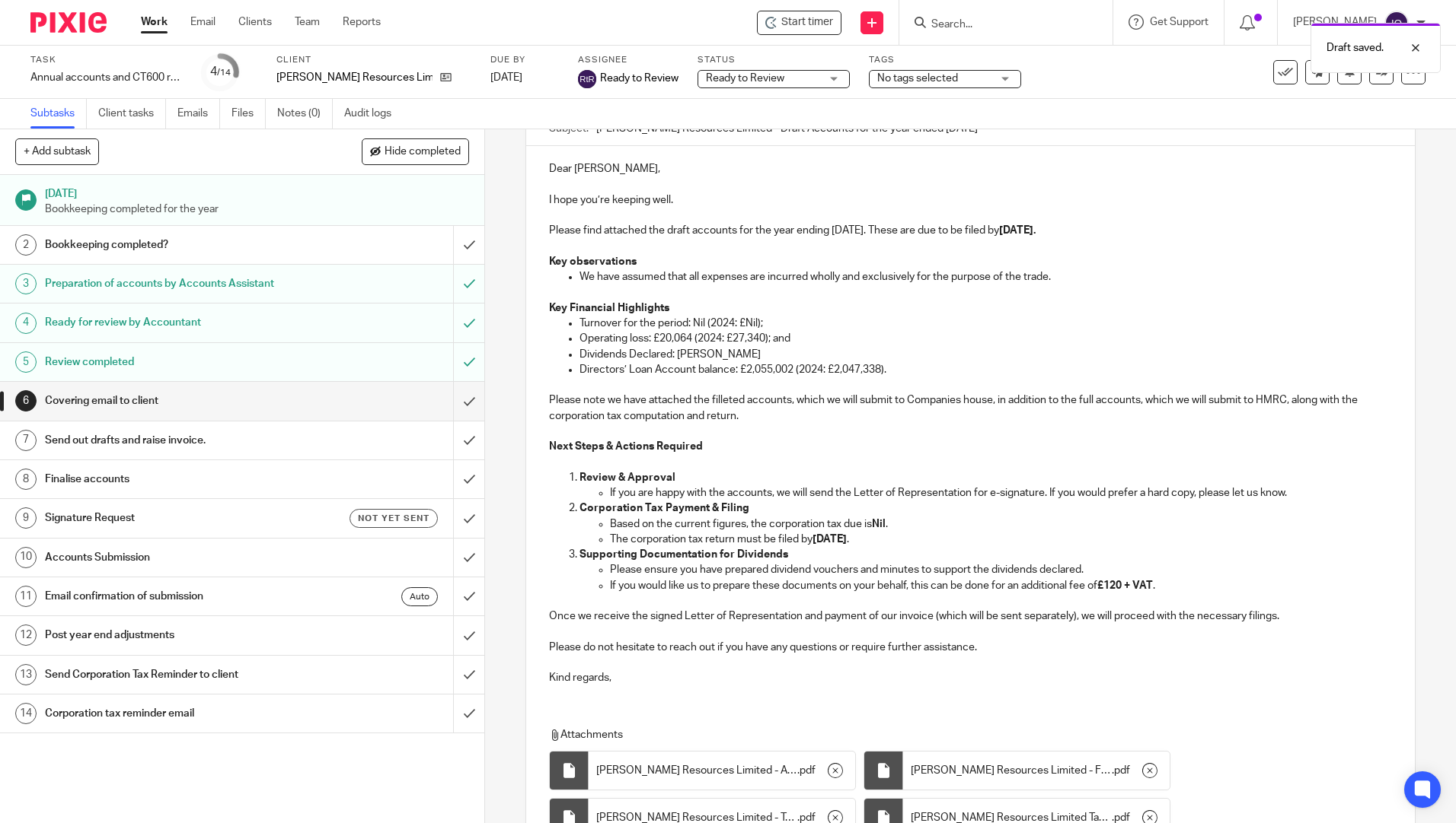
scroll to position [303, 0]
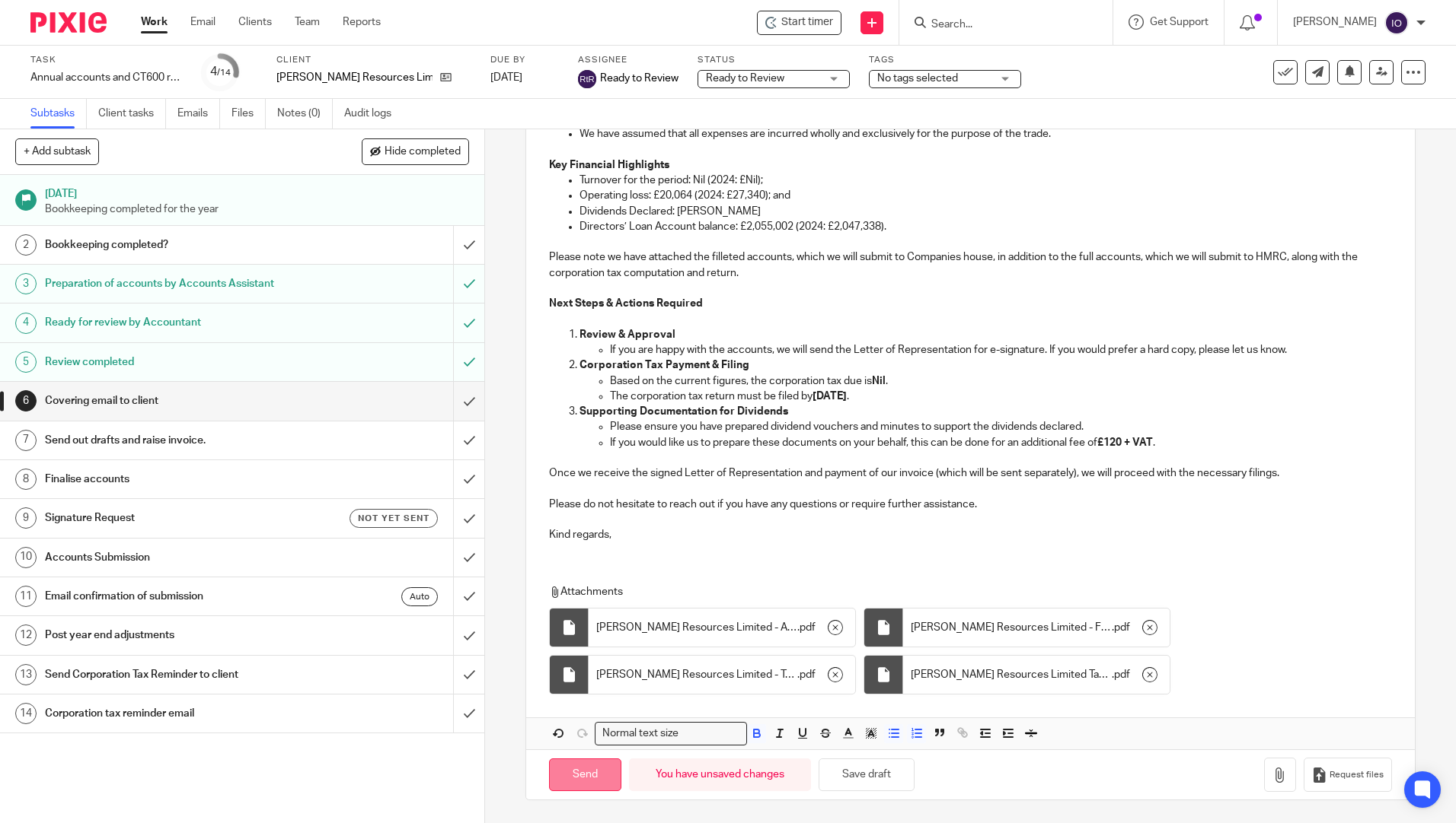
click at [576, 776] on input "Send" at bounding box center [584, 775] width 72 height 33
type input "Sent"
click at [967, 81] on div "No tags selected" at bounding box center [945, 79] width 152 height 19
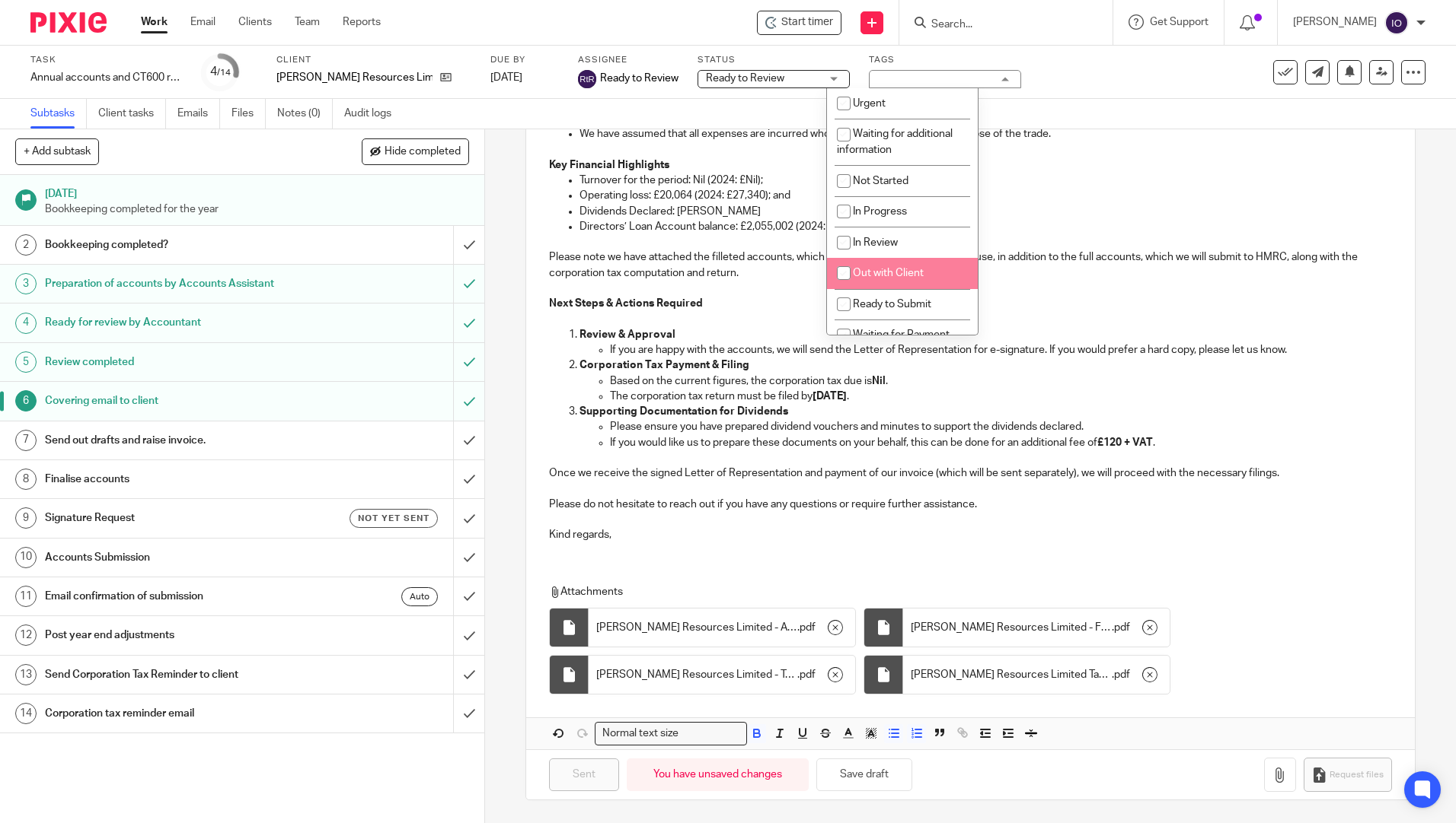
click at [897, 272] on span "Out with Client" at bounding box center [888, 273] width 71 height 11
checkbox input "true"
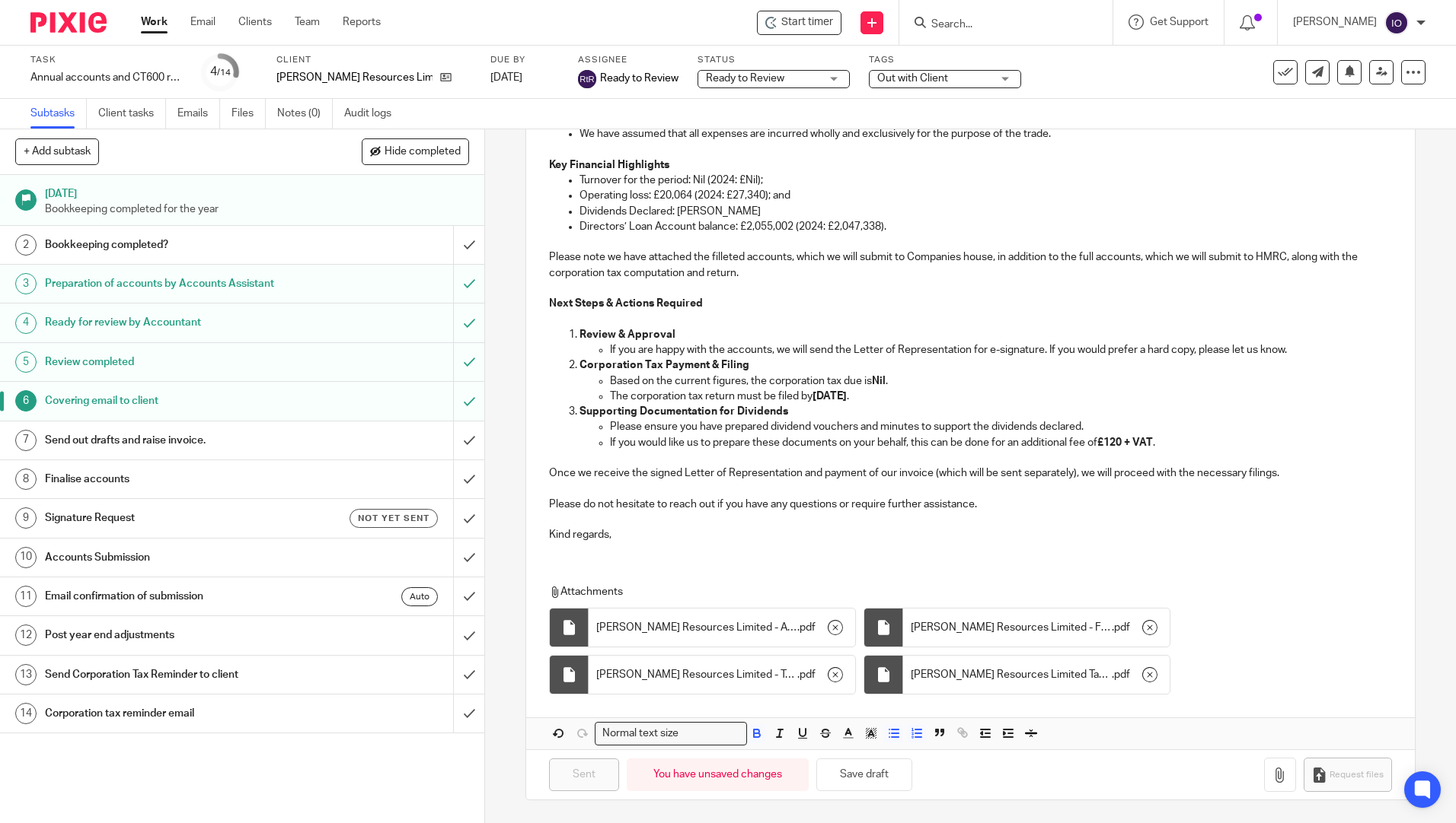
click at [737, 112] on div "Subtasks Client tasks Emails Files Notes (0) Audit logs" at bounding box center [728, 114] width 1456 height 30
click at [112, 444] on h1 "Send out drafts and raise invoice." at bounding box center [175, 440] width 262 height 22
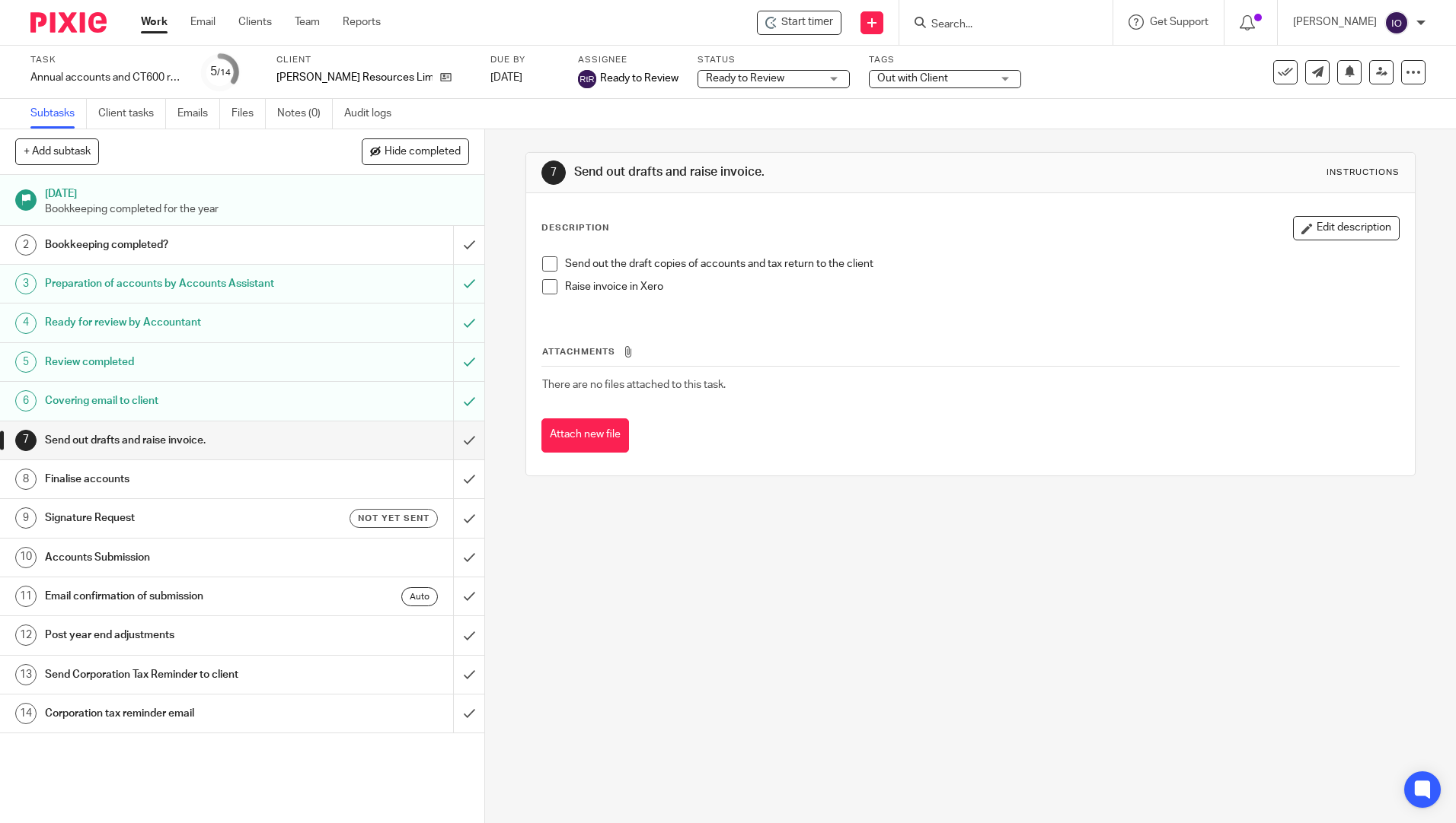
click at [543, 293] on span at bounding box center [550, 287] width 16 height 16
click at [544, 267] on span at bounding box center [550, 265] width 16 height 16
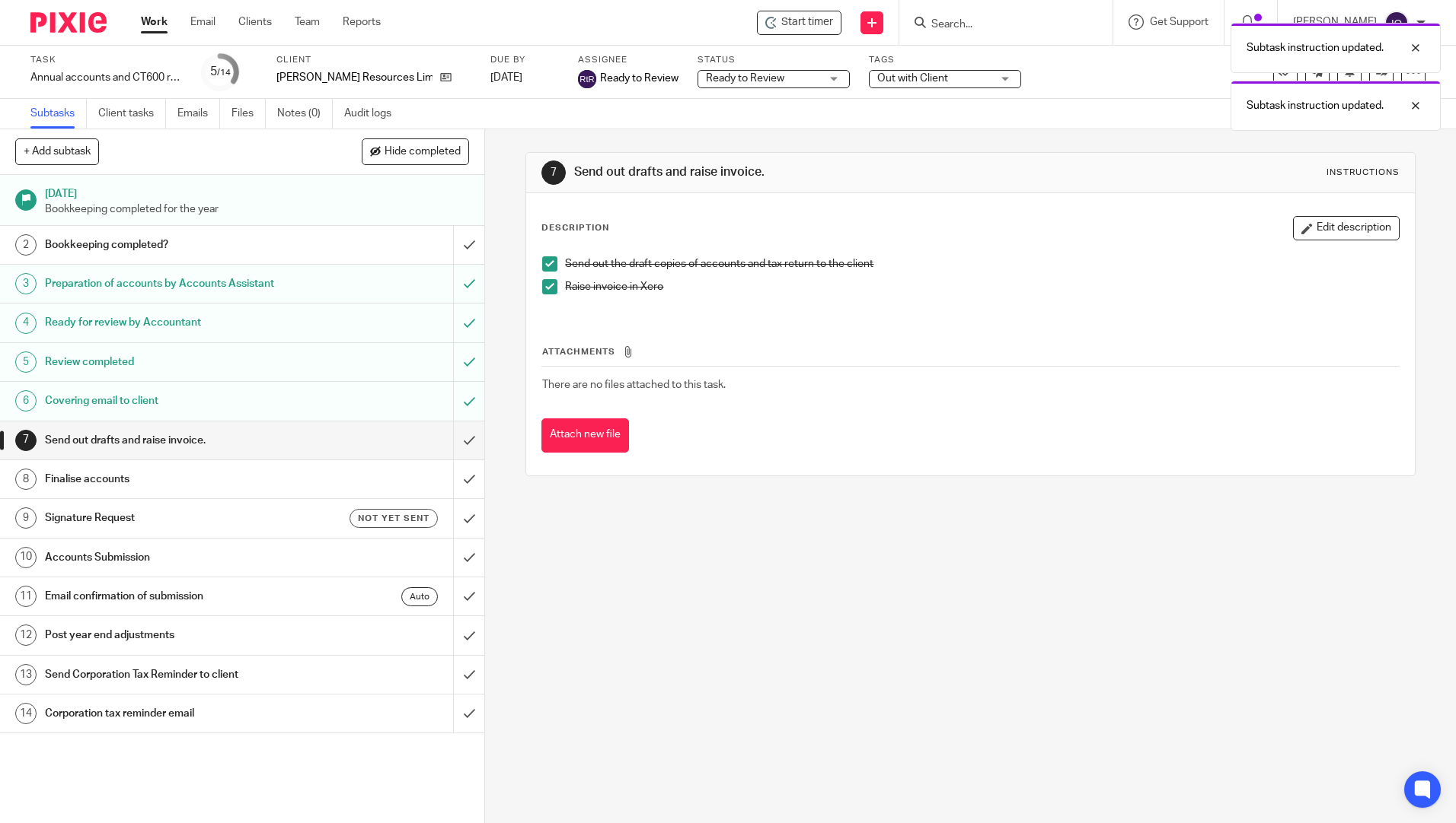
click at [545, 285] on span at bounding box center [550, 287] width 16 height 16
click at [455, 440] on input "submit" at bounding box center [242, 440] width 484 height 38
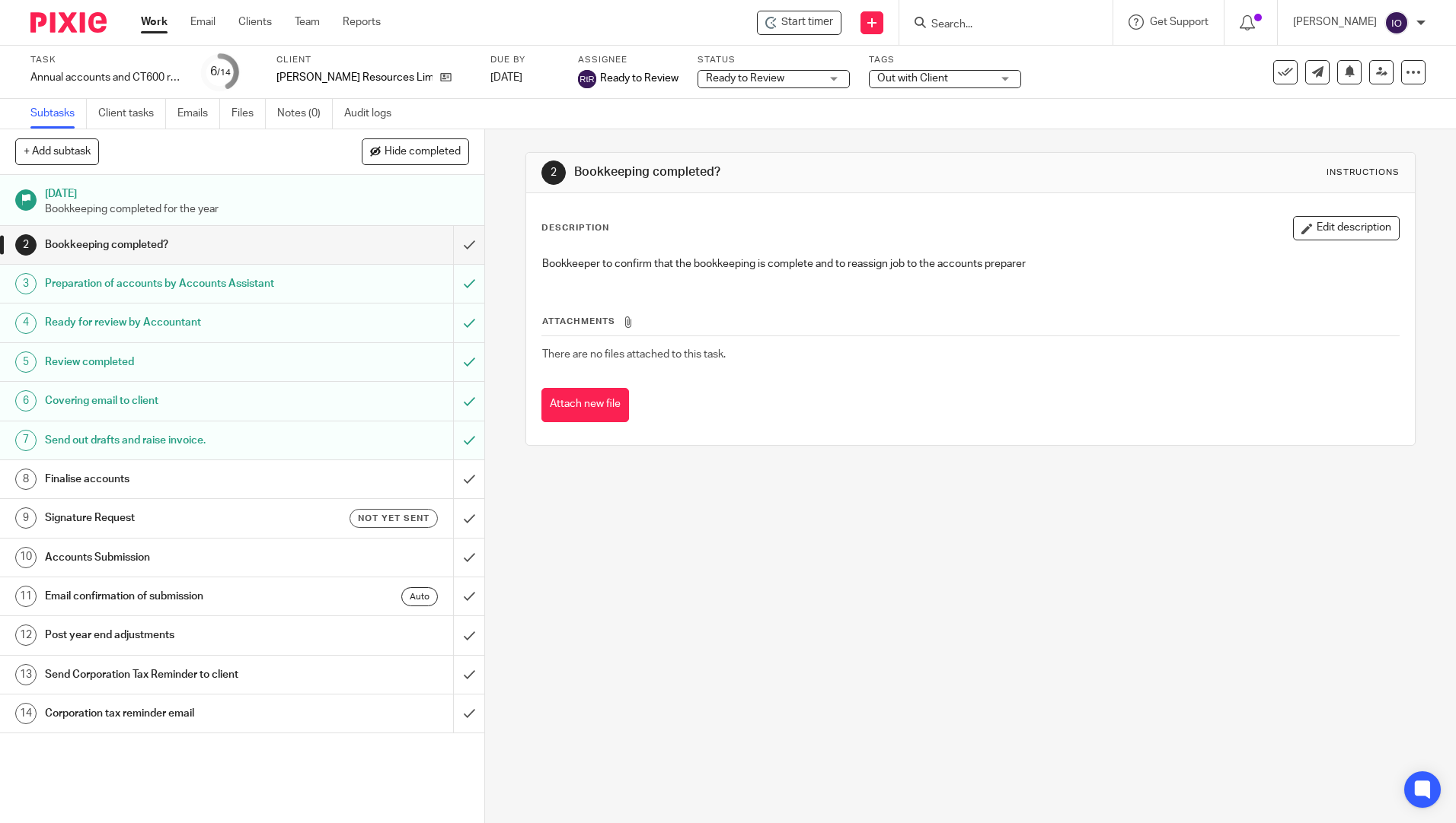
click at [968, 26] on input "Search" at bounding box center [998, 26] width 137 height 14
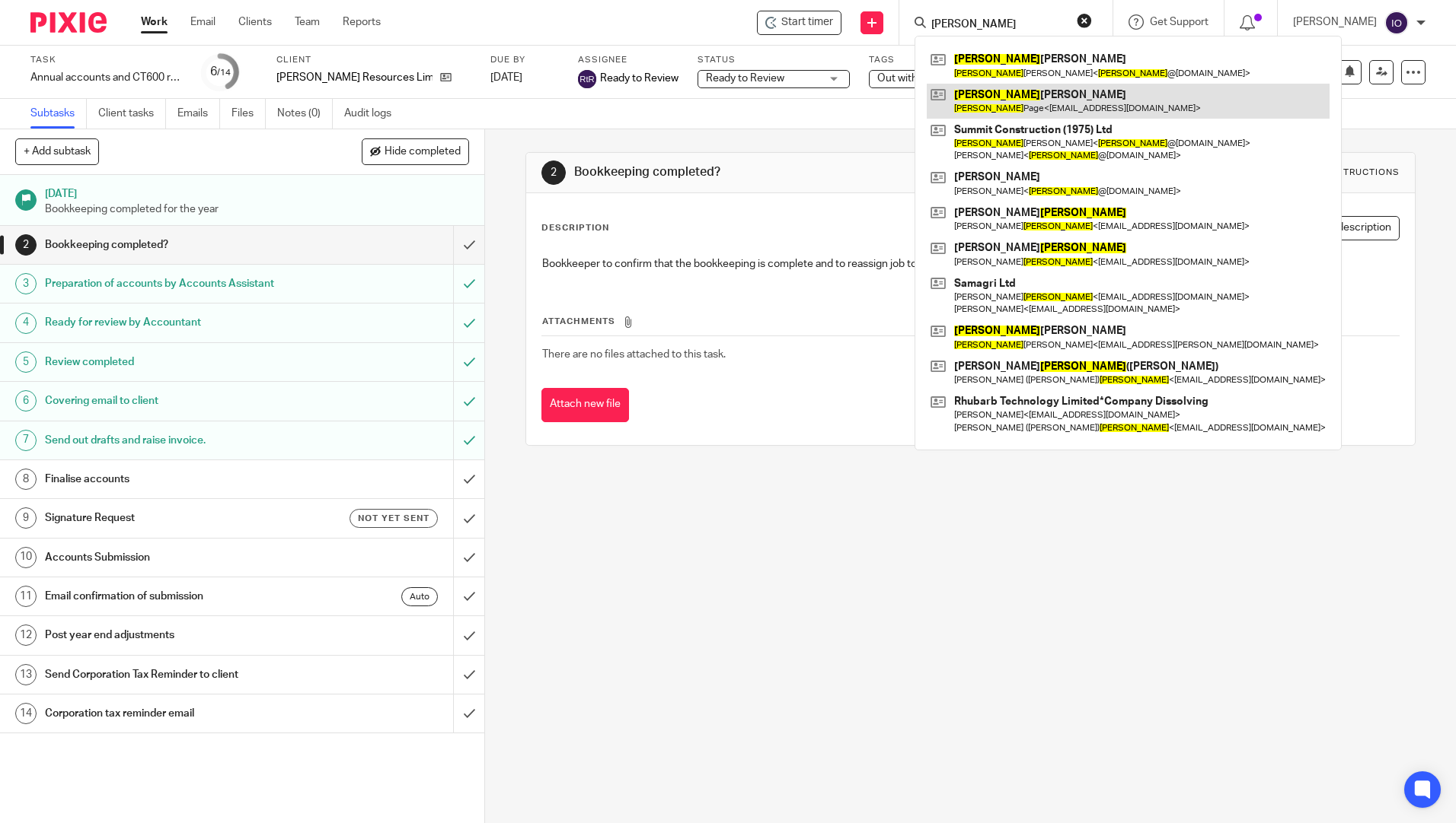
type input "barry"
click at [1002, 95] on link at bounding box center [1128, 101] width 403 height 35
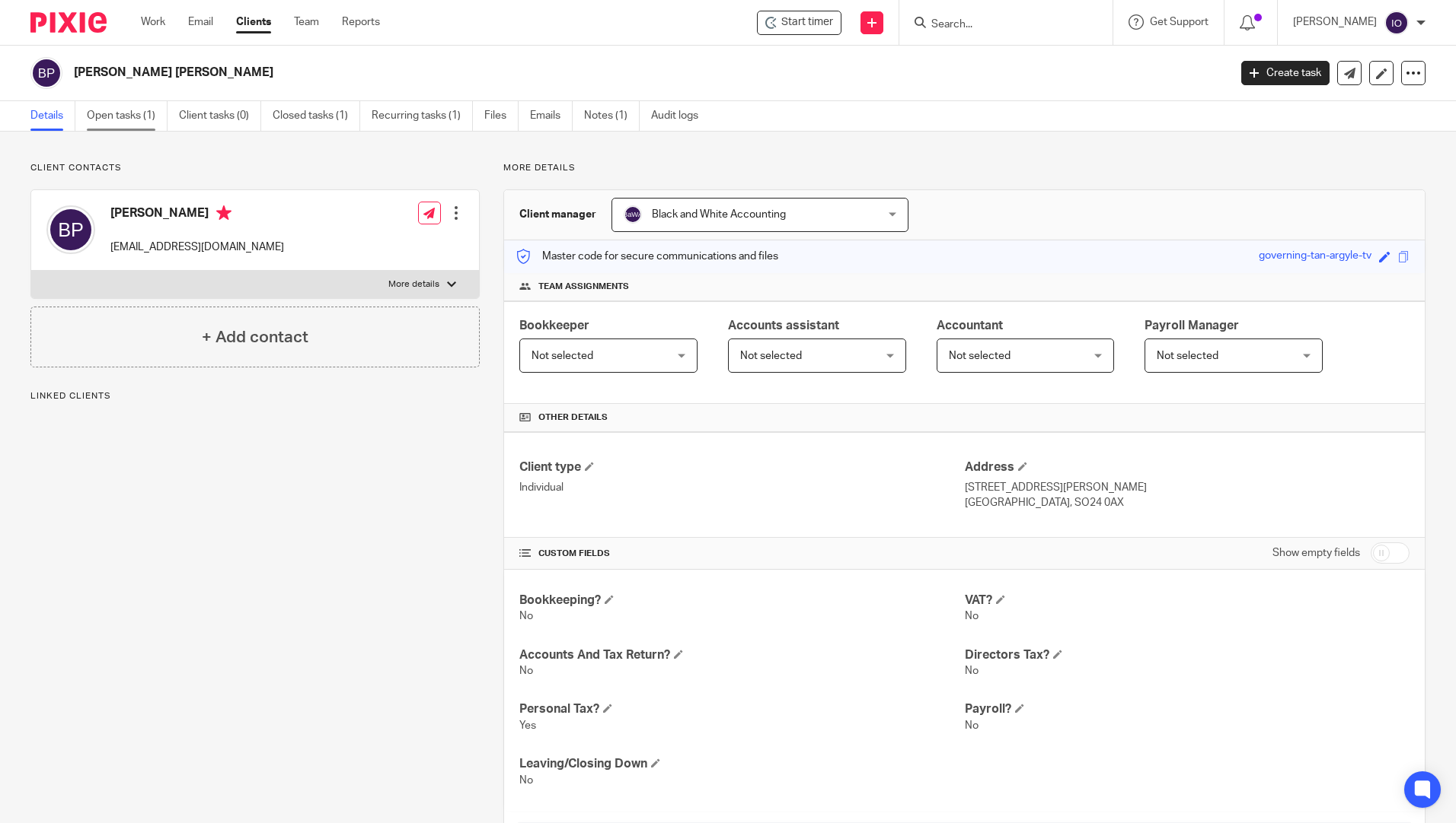
click at [100, 110] on link "Open tasks (1)" at bounding box center [127, 116] width 81 height 29
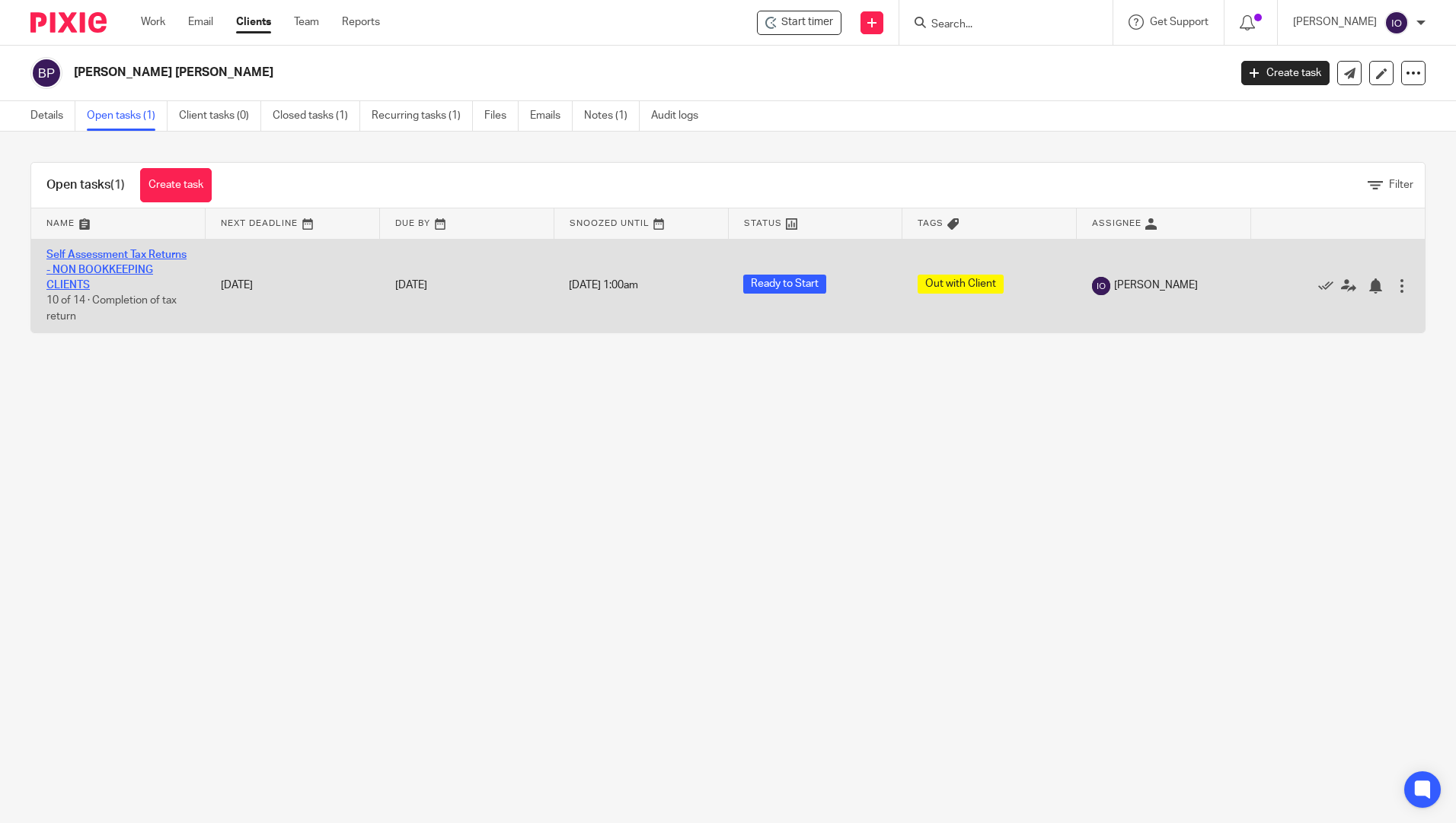
click at [118, 258] on link "Self Assessment Tax Returns - NON BOOKKEEPING CLIENTS" at bounding box center [116, 271] width 140 height 42
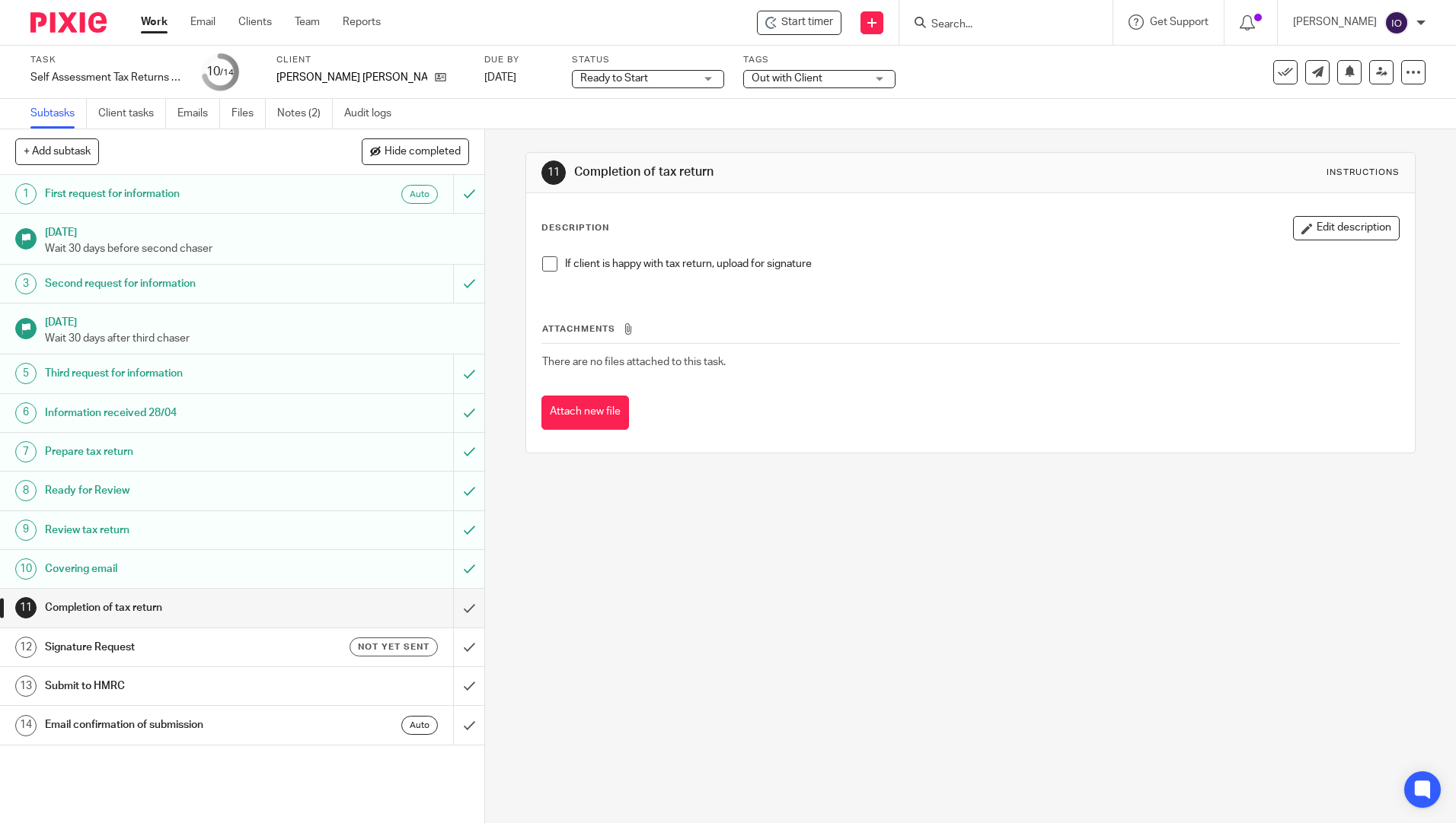
click at [100, 569] on h1 "Covering email" at bounding box center [175, 569] width 262 height 22
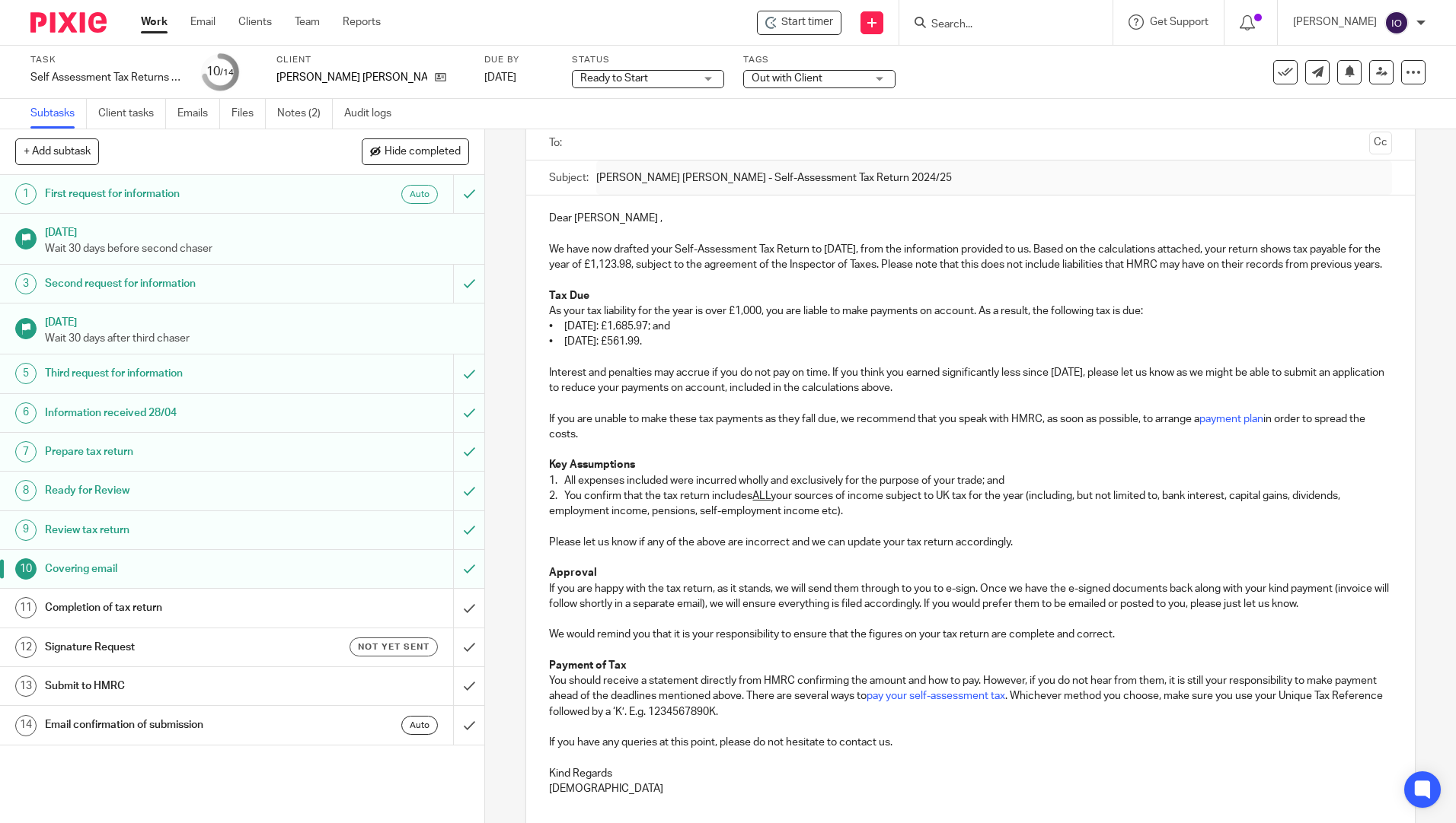
scroll to position [244, 0]
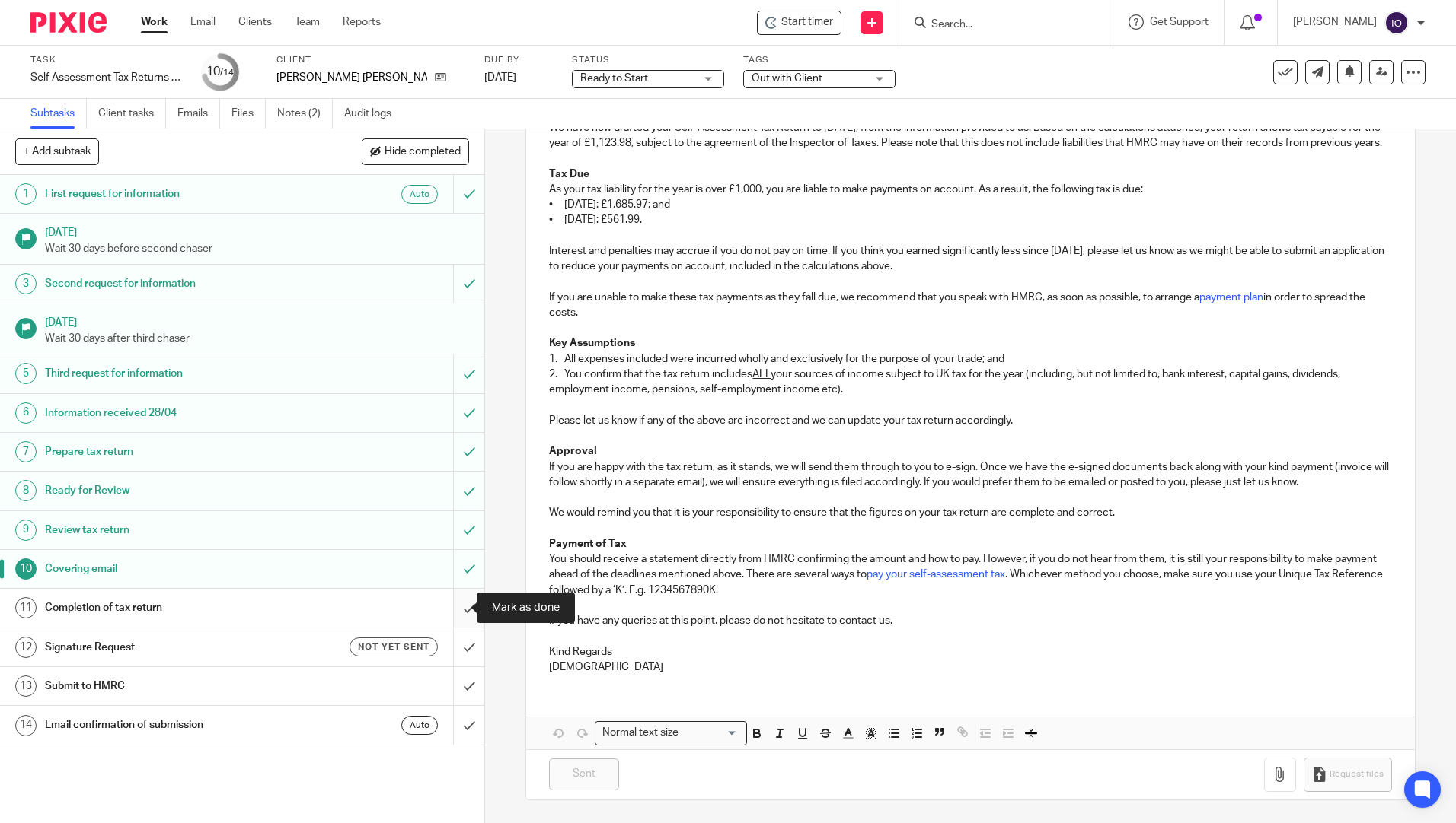
click at [453, 608] on input "submit" at bounding box center [242, 607] width 484 height 38
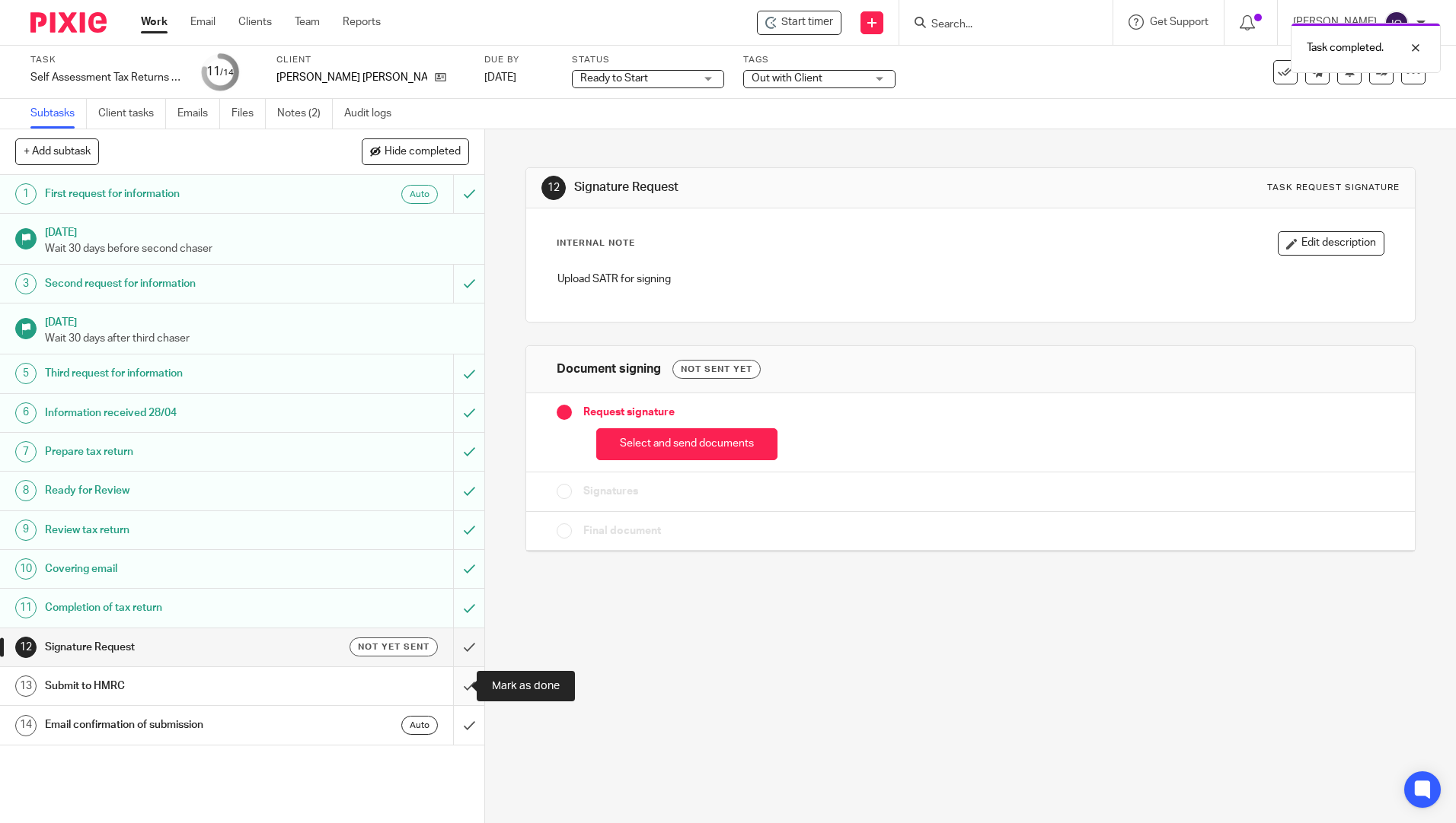
click at [453, 688] on input "submit" at bounding box center [242, 686] width 484 height 38
click at [452, 724] on input "submit" at bounding box center [242, 724] width 484 height 38
click at [1277, 76] on icon at bounding box center [1285, 72] width 16 height 16
click at [1277, 74] on icon at bounding box center [1285, 72] width 16 height 16
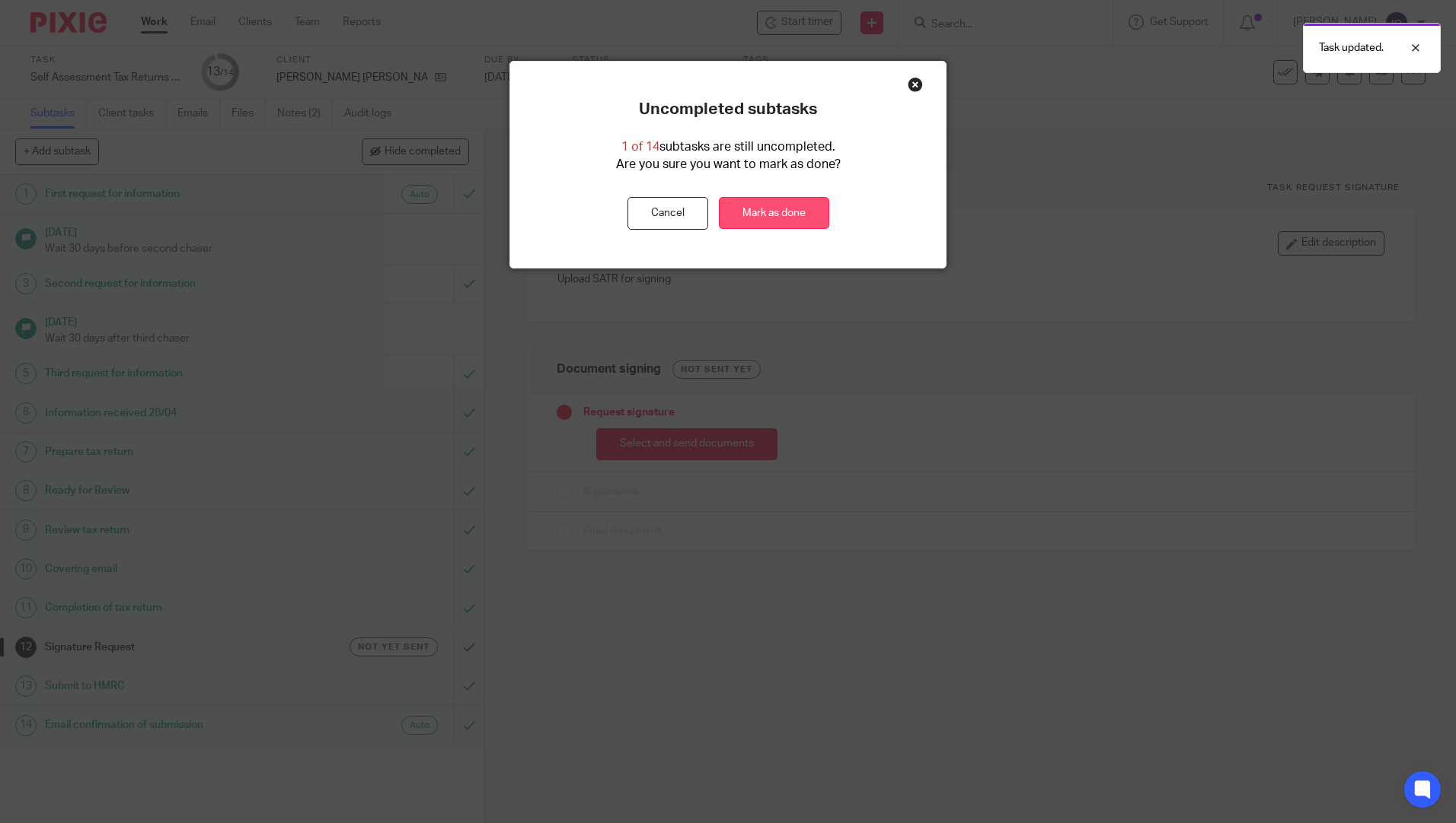
click at [782, 223] on link "Mark as done" at bounding box center [774, 213] width 110 height 33
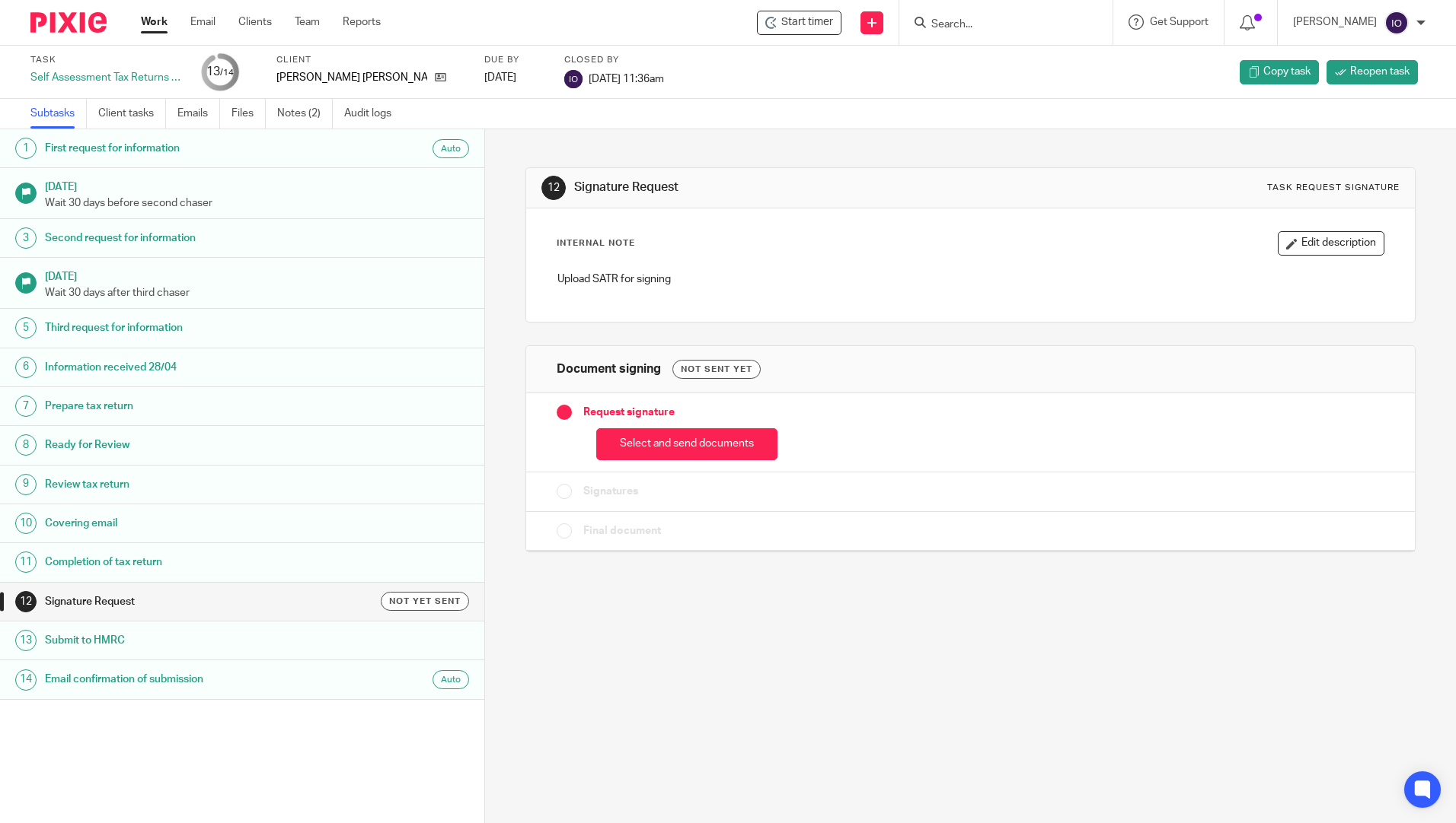
click at [982, 20] on input "Search" at bounding box center [998, 26] width 137 height 14
type input "vivian king"
click button "submit" at bounding box center [0, 0] width 0 height 0
click at [994, 64] on link at bounding box center [1066, 65] width 279 height 35
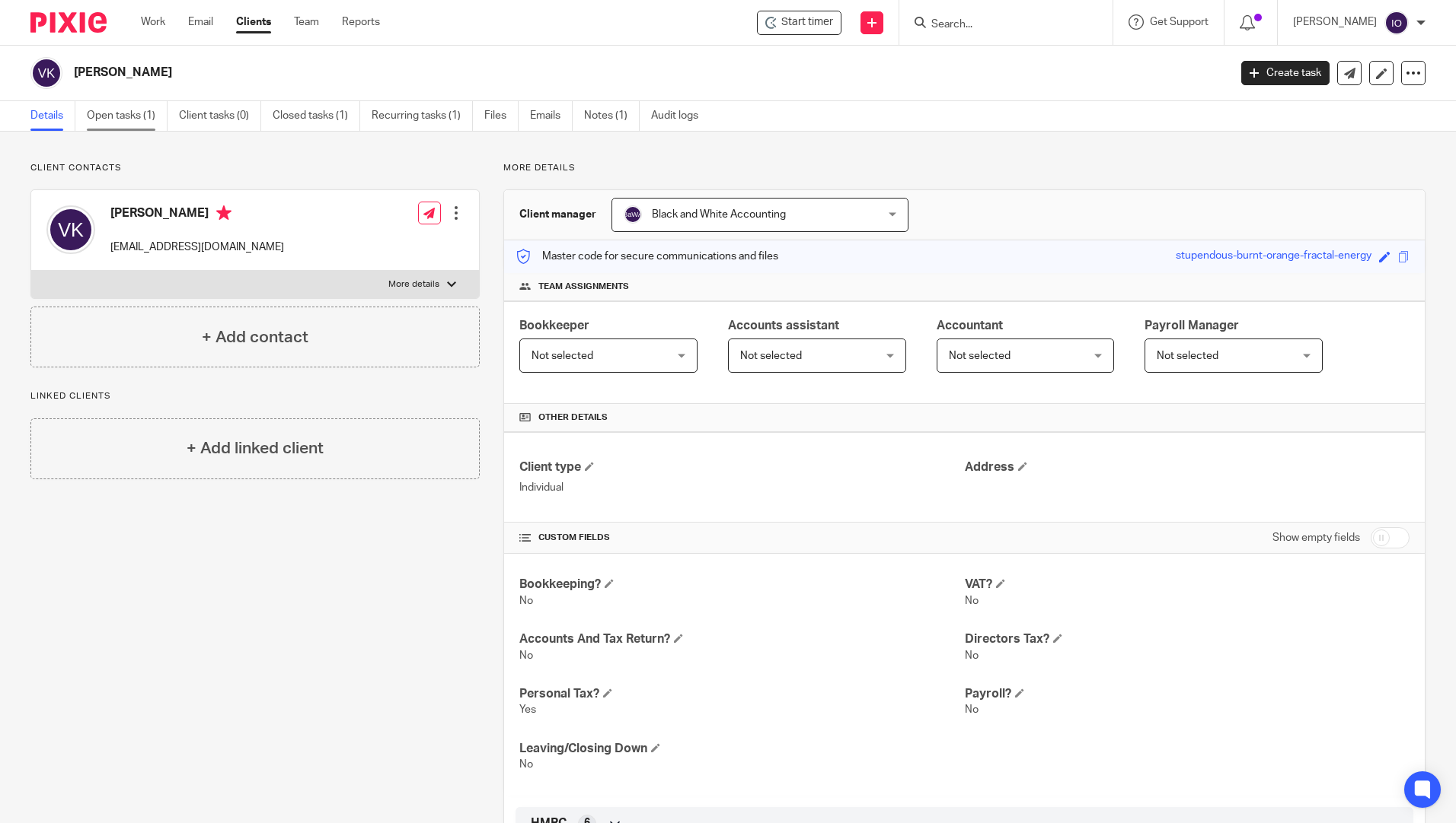
click at [136, 116] on link "Open tasks (1)" at bounding box center [127, 116] width 81 height 29
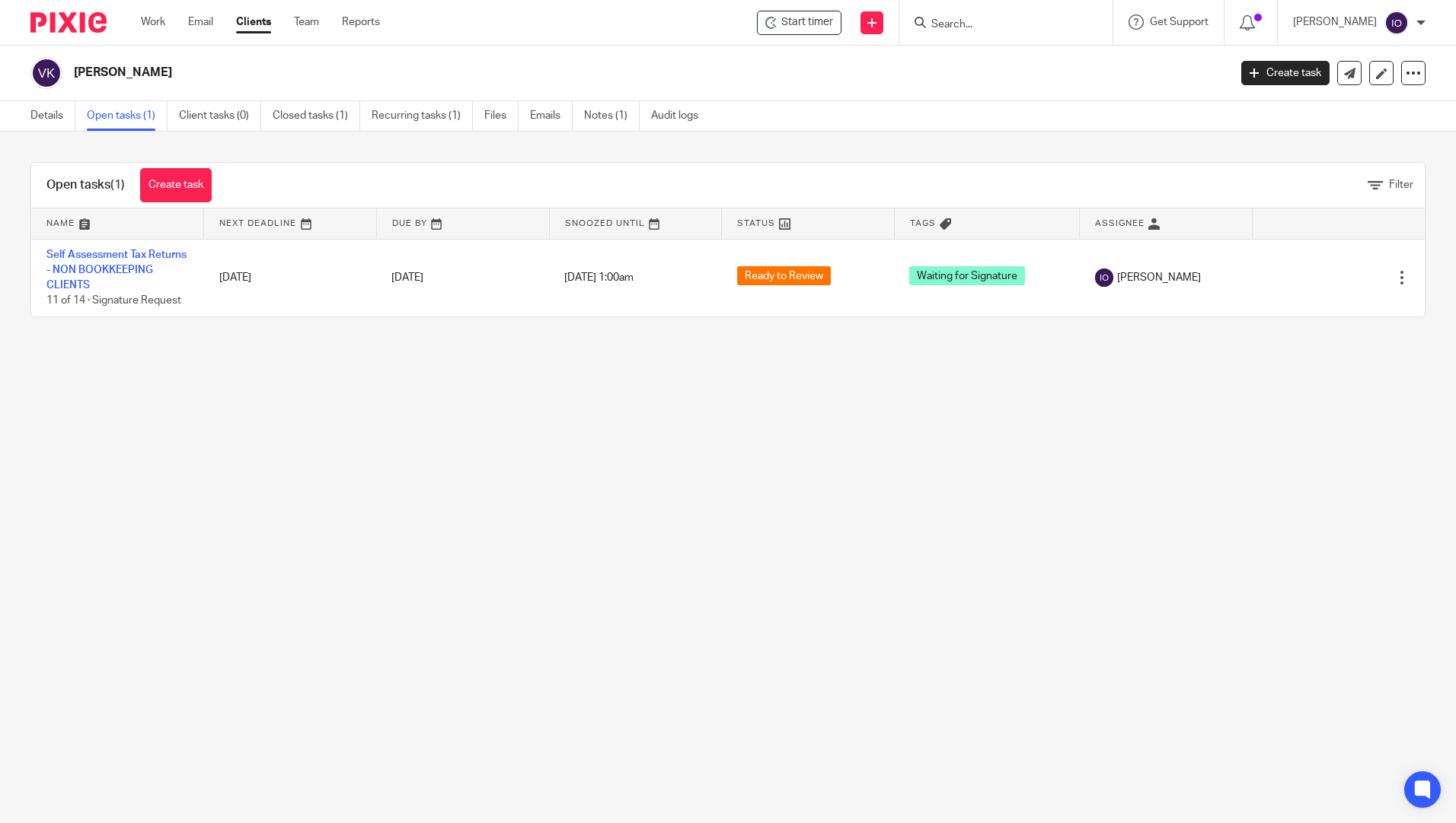
click at [1004, 10] on div at bounding box center [1006, 22] width 213 height 45
click at [301, 19] on link "Team" at bounding box center [307, 22] width 25 height 16
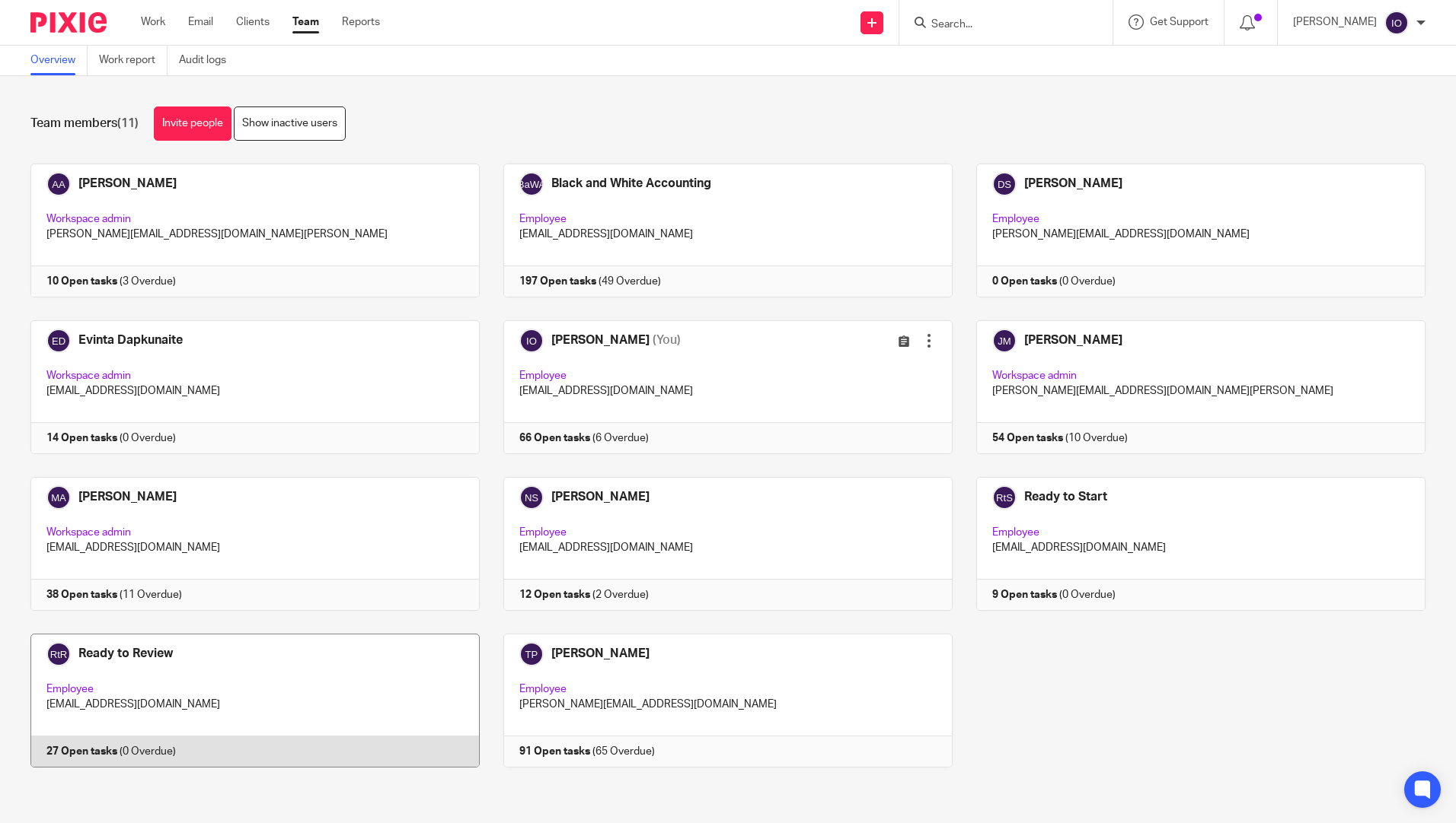
click at [108, 651] on link at bounding box center [243, 700] width 473 height 134
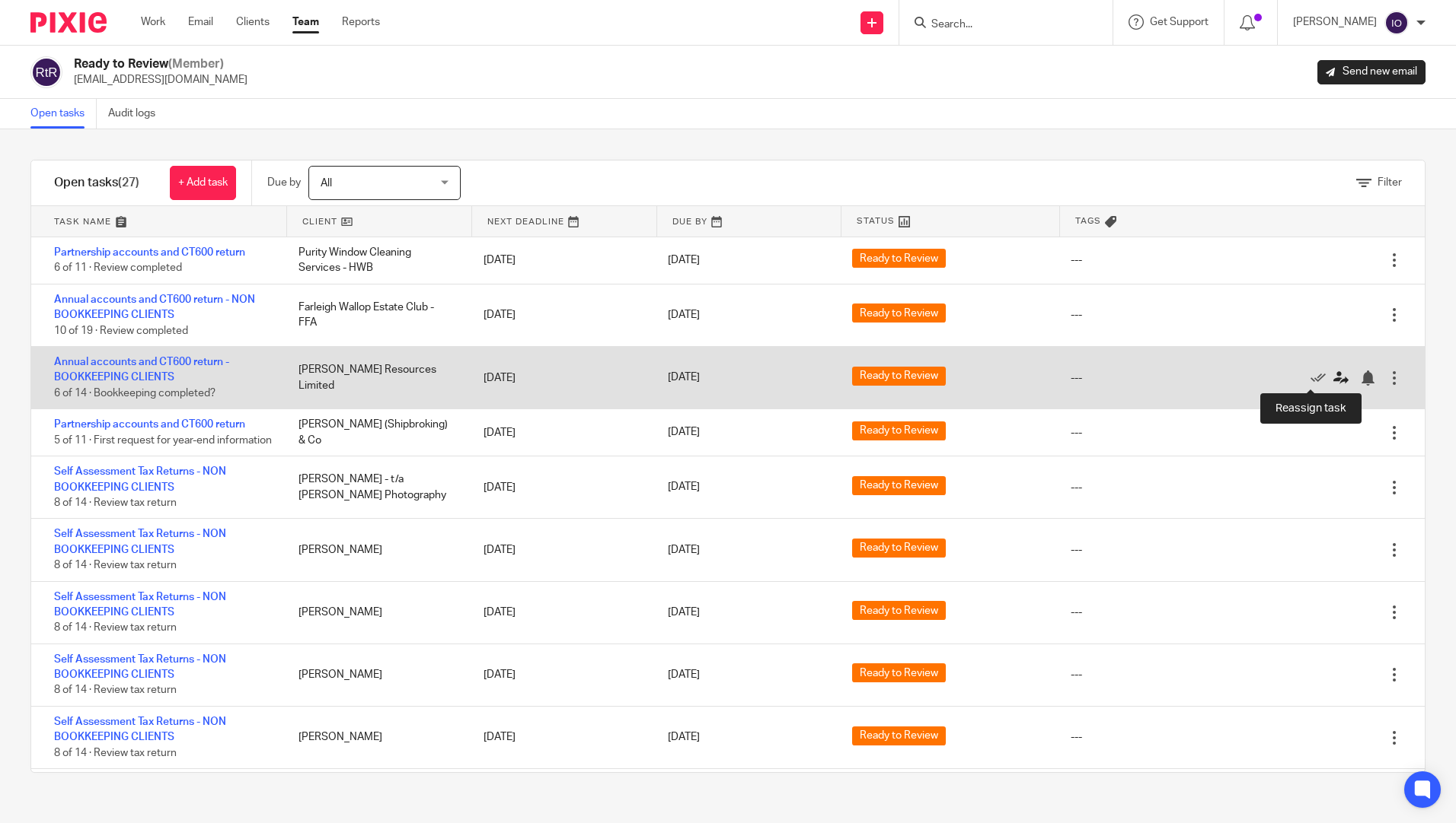
click at [1333, 379] on icon at bounding box center [1341, 379] width 16 height 16
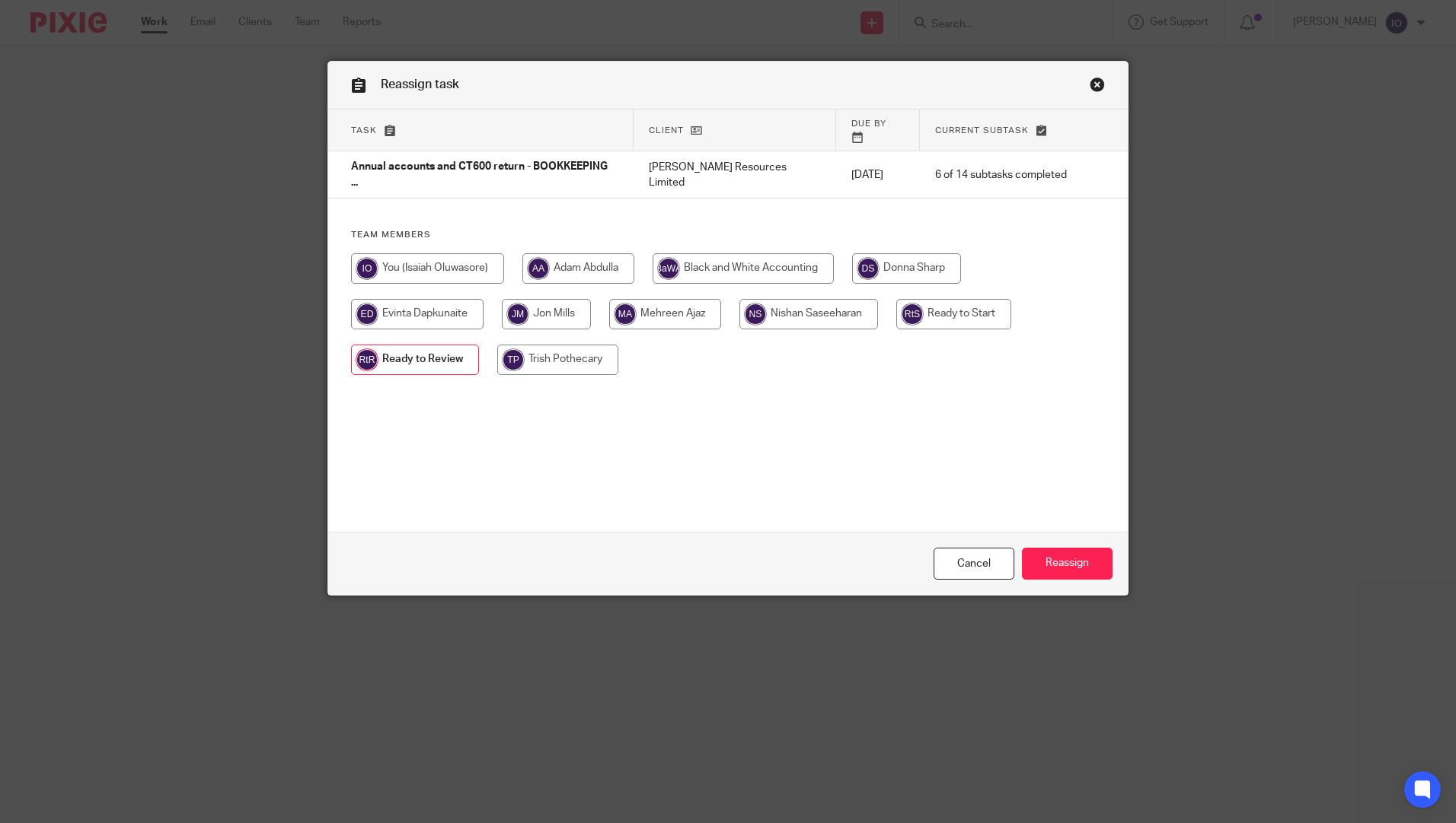
click at [439, 254] on input "radio" at bounding box center [427, 268] width 153 height 30
radio input "true"
click at [1061, 570] on input "Reassign" at bounding box center [1067, 564] width 91 height 33
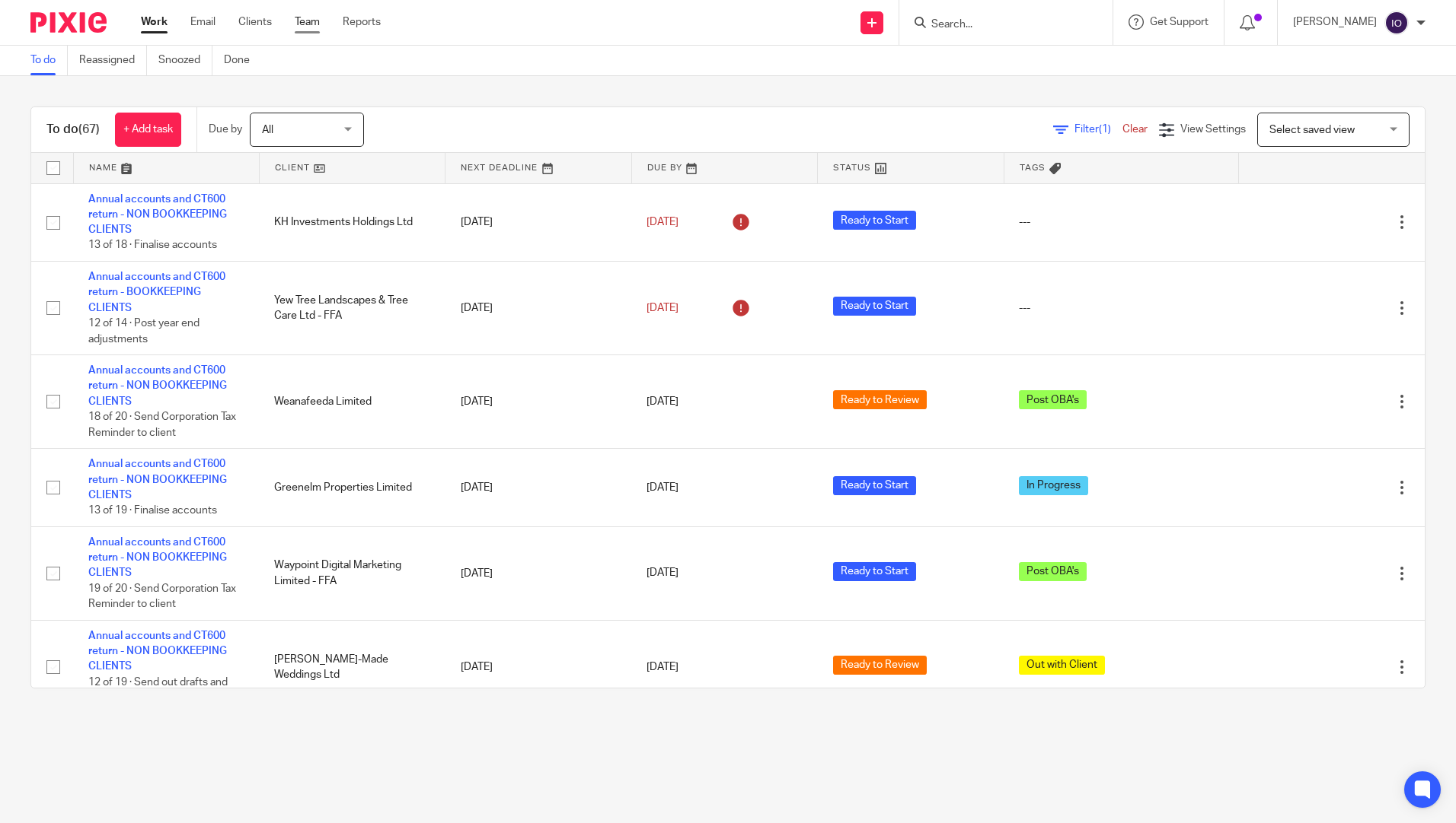
click at [310, 19] on link "Team" at bounding box center [307, 22] width 25 height 16
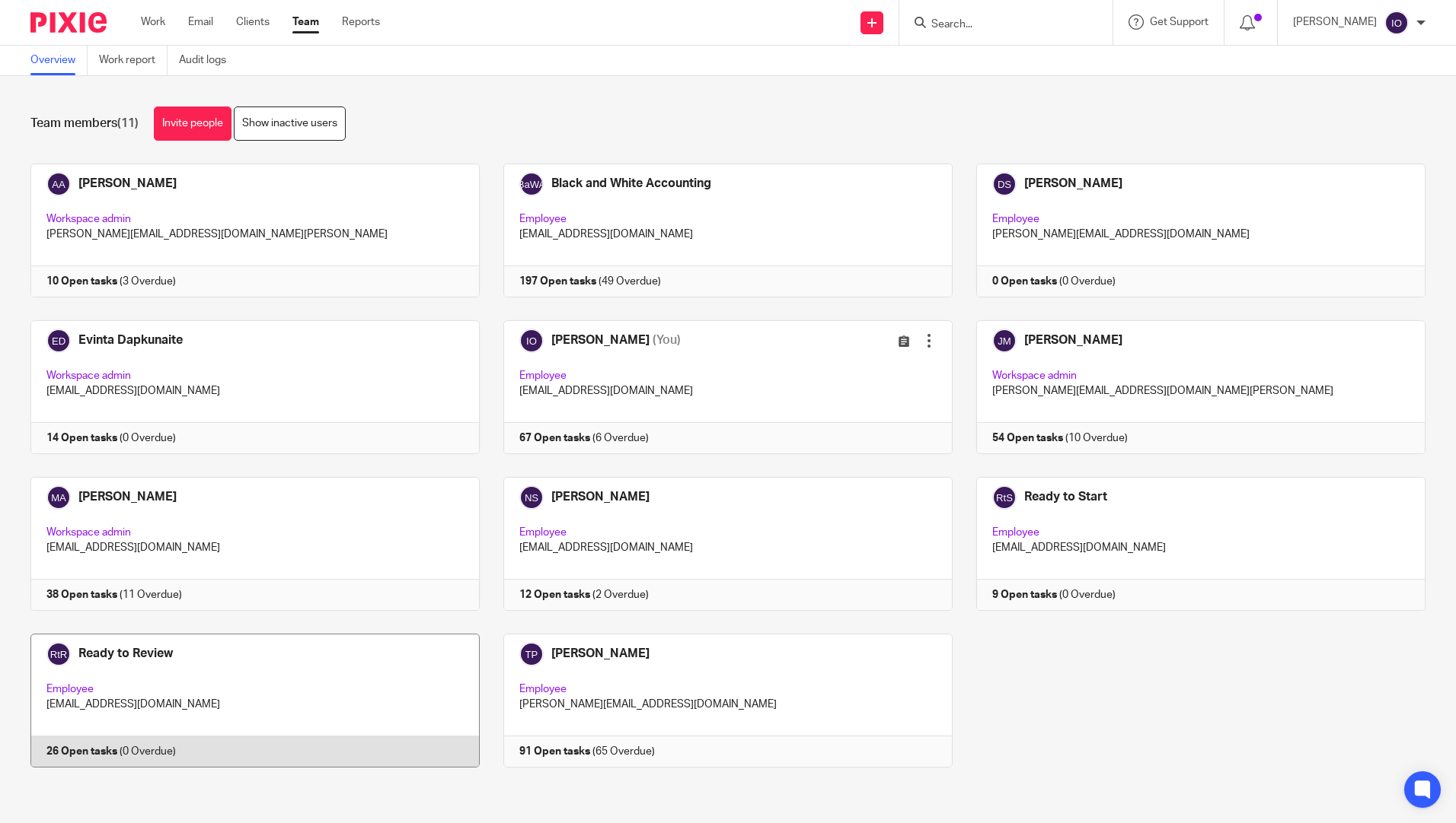
click at [124, 656] on link at bounding box center [243, 700] width 473 height 134
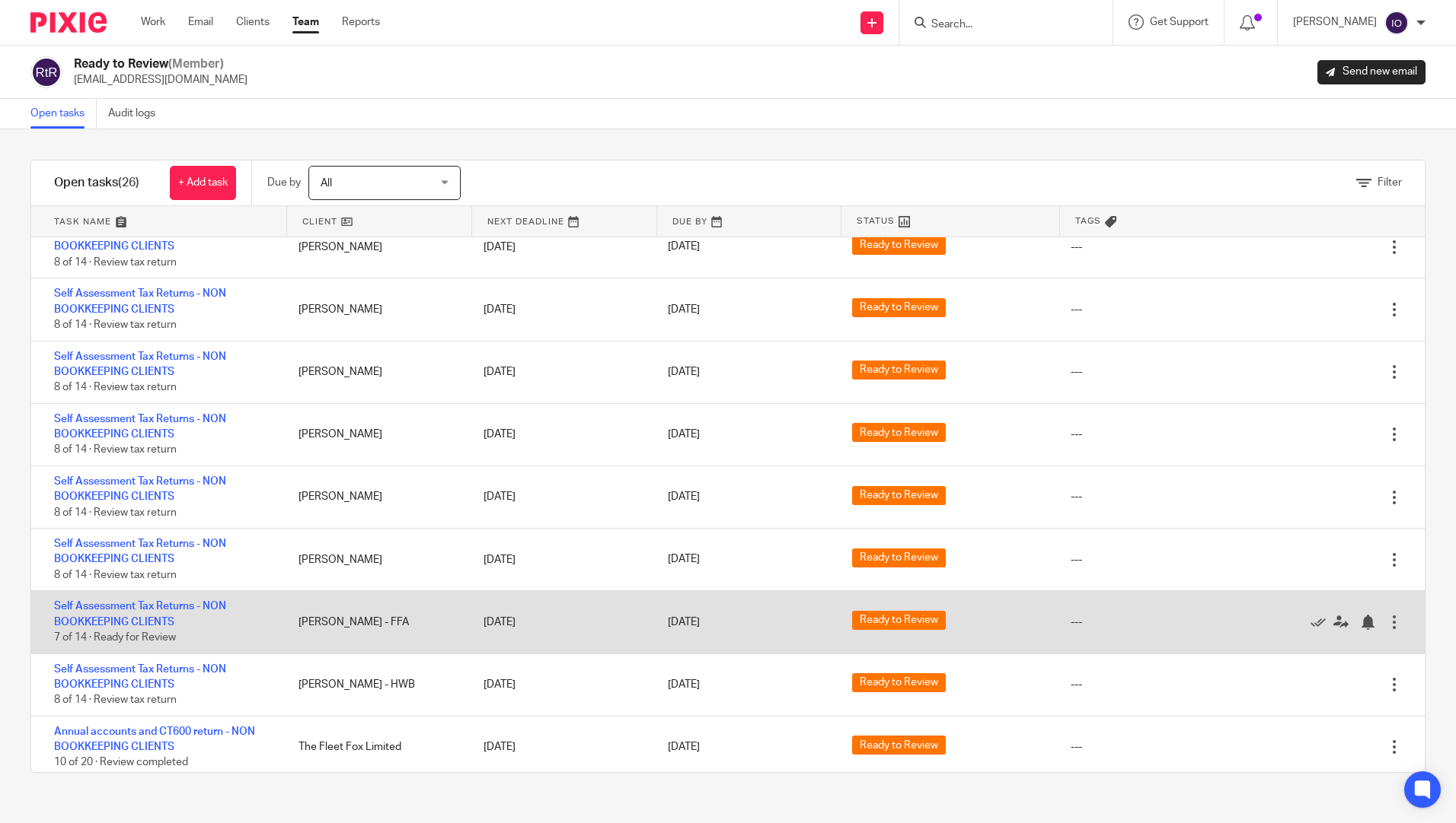
scroll to position [1060, 0]
